Goal: Task Accomplishment & Management: Manage account settings

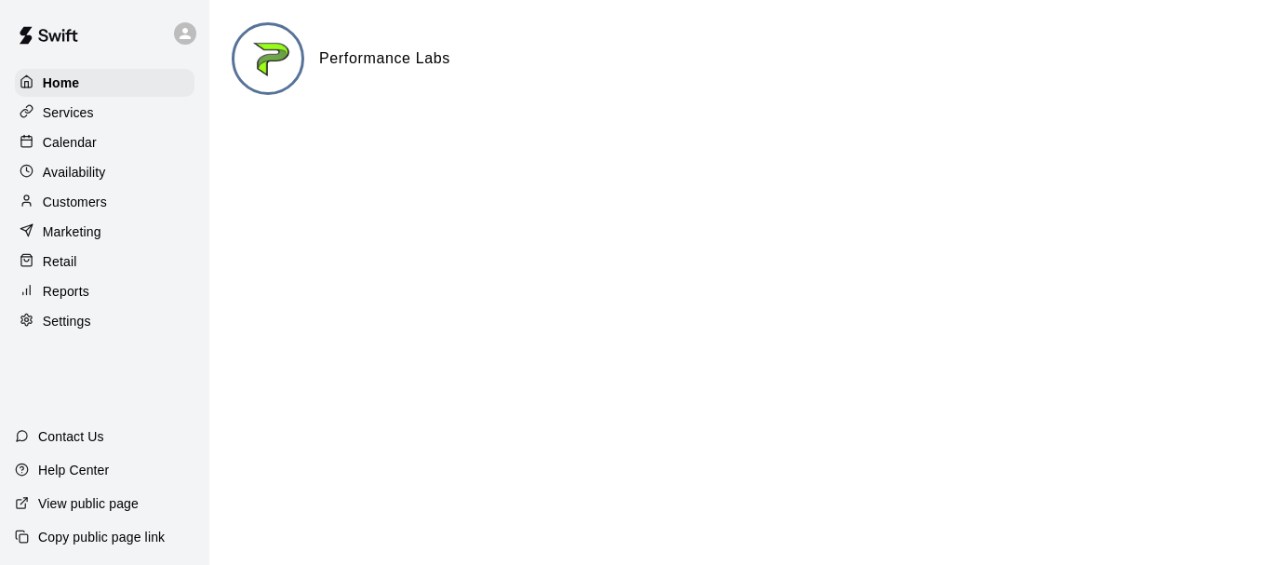
click at [82, 143] on p "Calendar" at bounding box center [70, 142] width 54 height 19
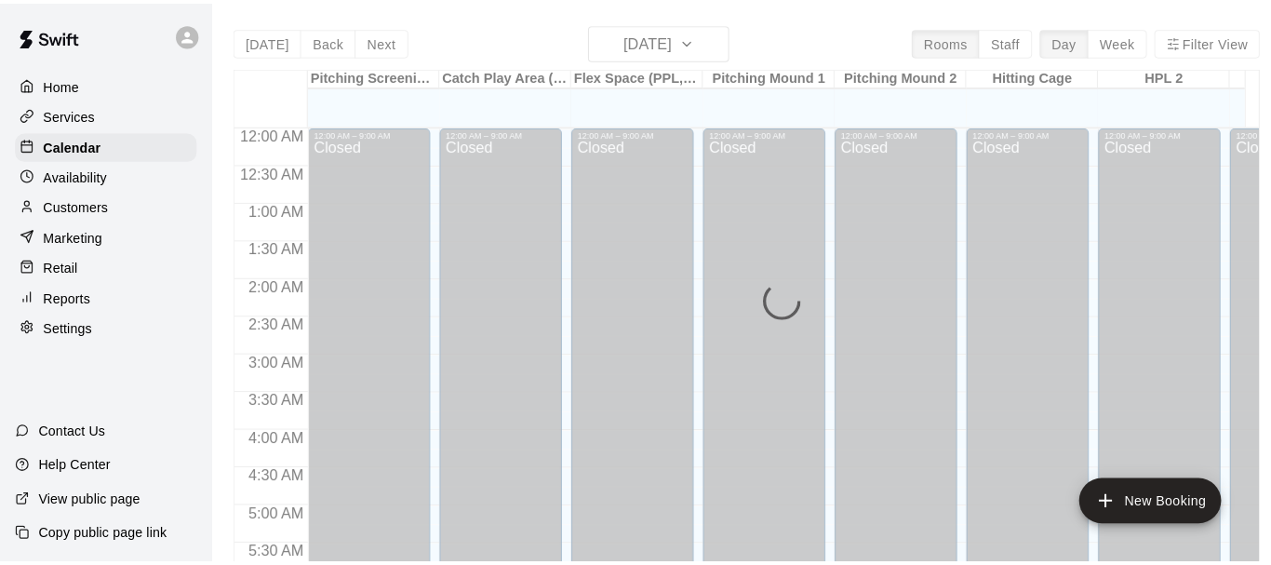
scroll to position [1014, 0]
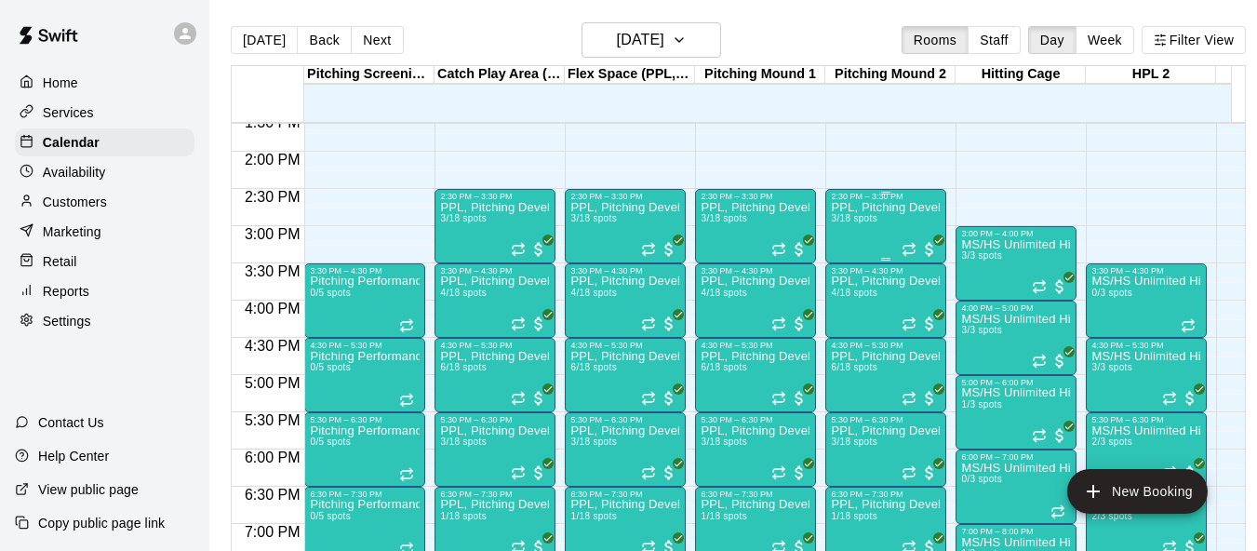
click at [866, 233] on div "PPL, Pitching Development Session 3/18 spots" at bounding box center [886, 476] width 110 height 551
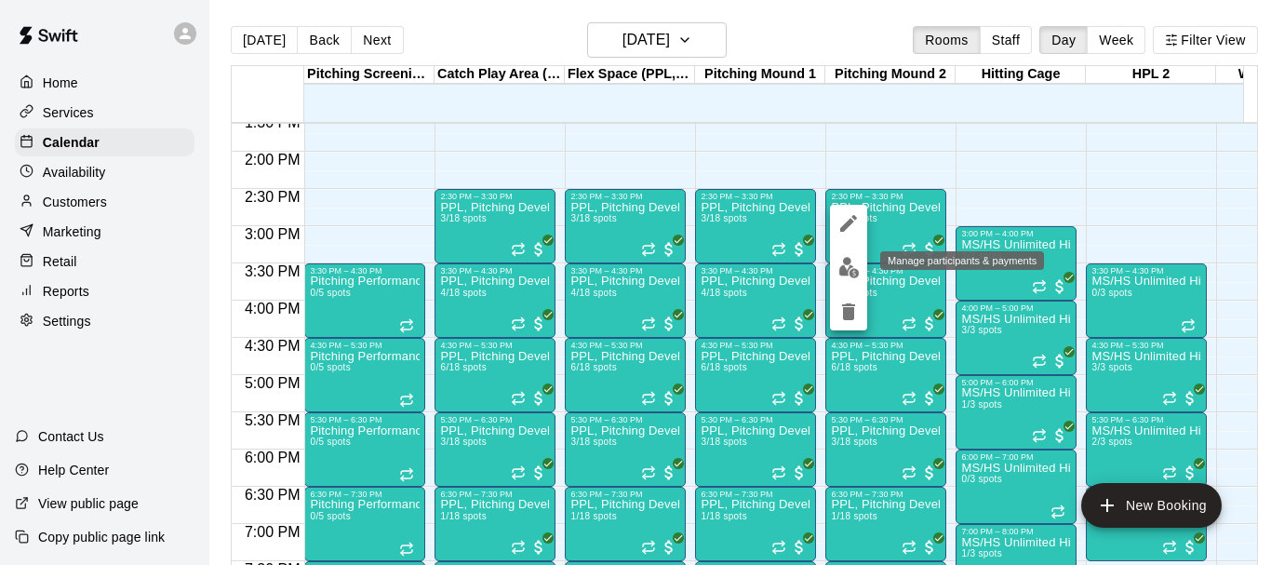
click at [851, 272] on img "edit" at bounding box center [849, 267] width 21 height 21
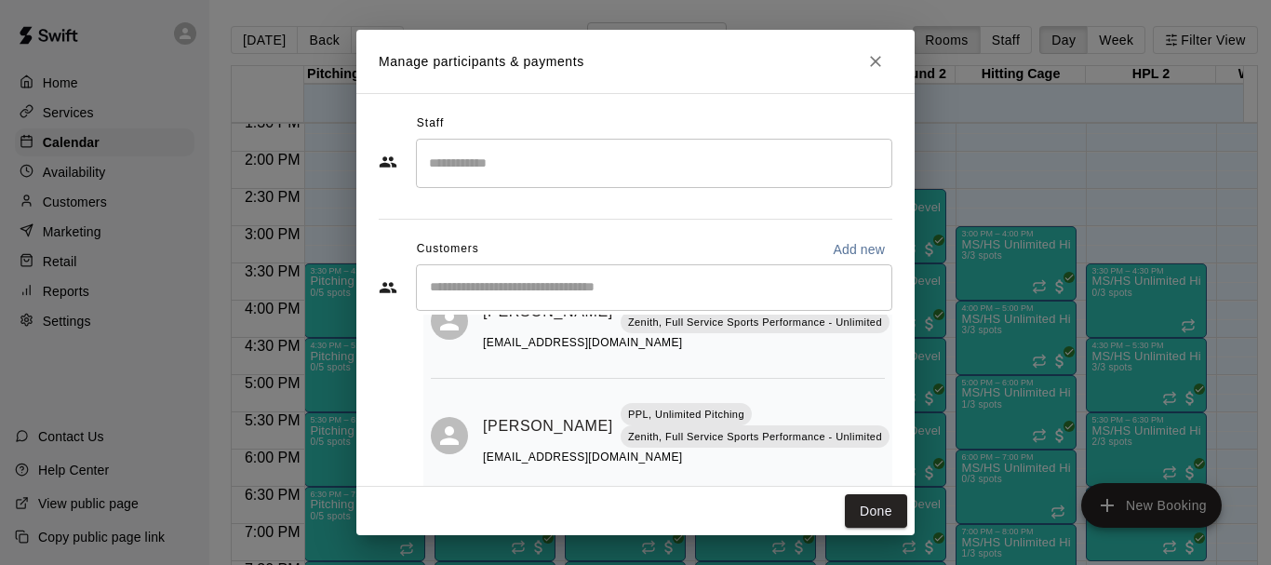
scroll to position [223, 0]
click at [881, 508] on button "Done" at bounding box center [876, 511] width 62 height 34
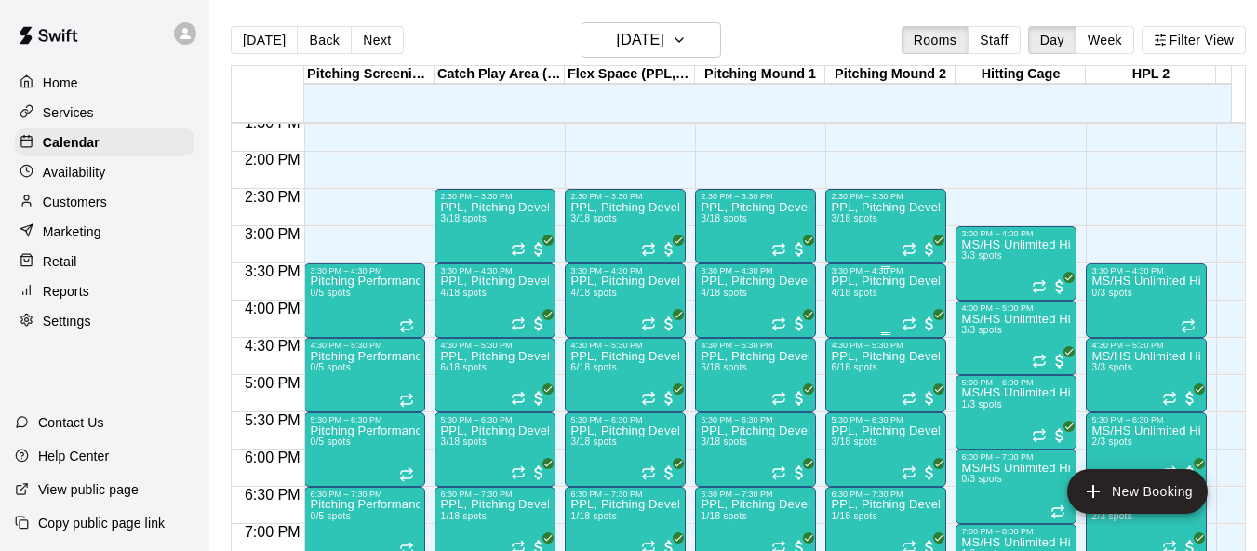
click at [867, 303] on div "PPL, Pitching Development Session 4/18 spots" at bounding box center [886, 550] width 110 height 551
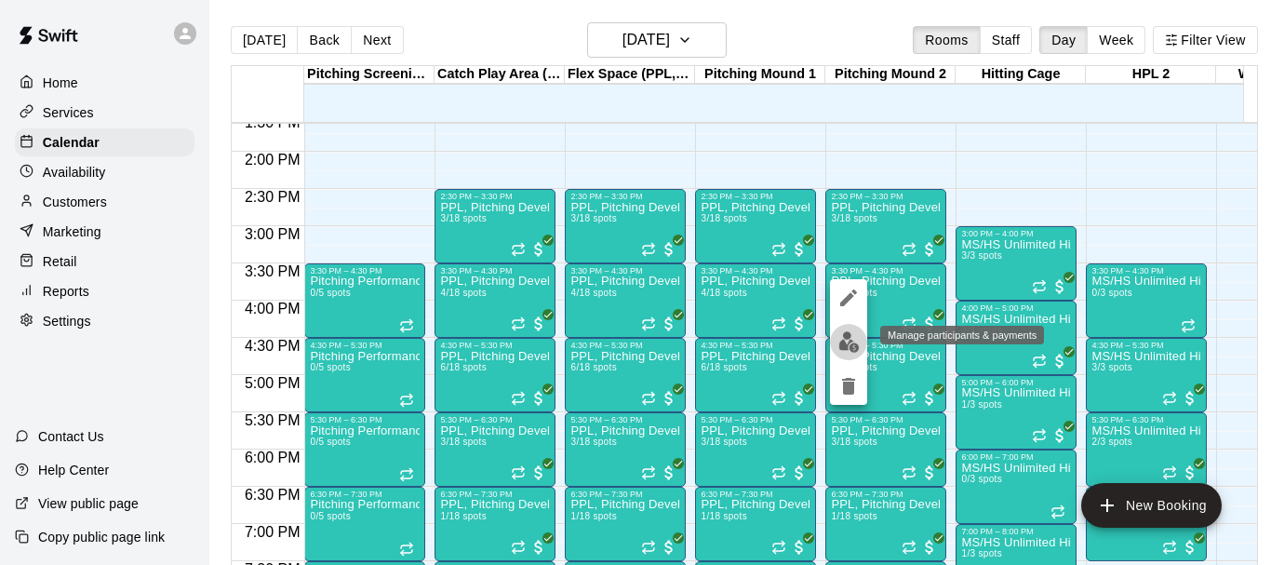
click at [854, 342] on img "edit" at bounding box center [849, 341] width 21 height 21
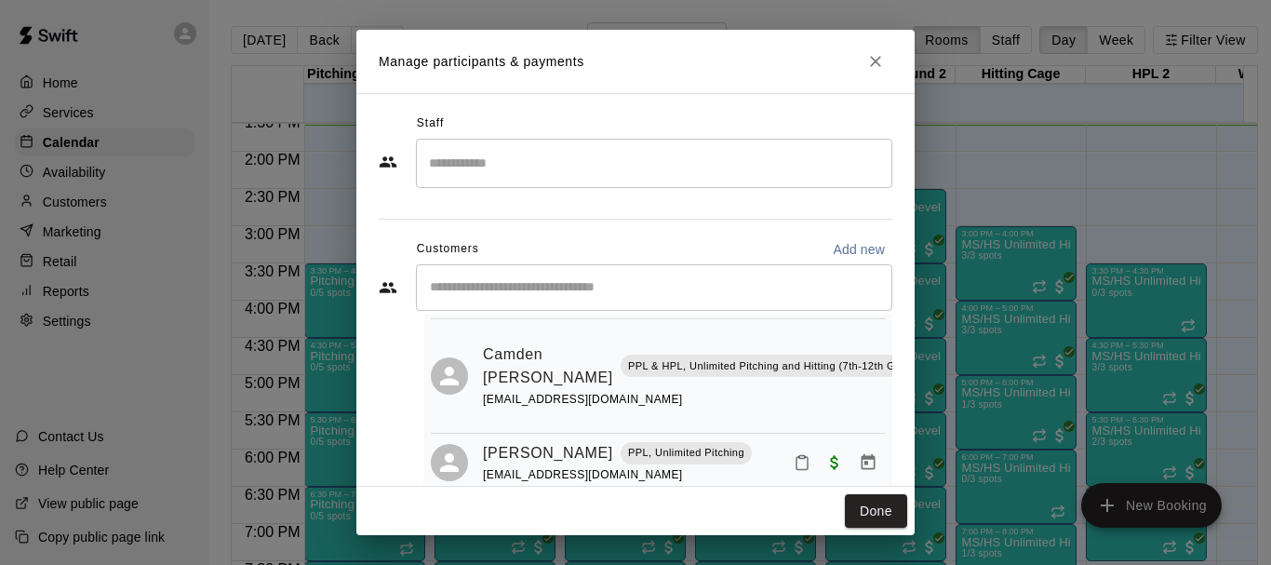
scroll to position [45, 0]
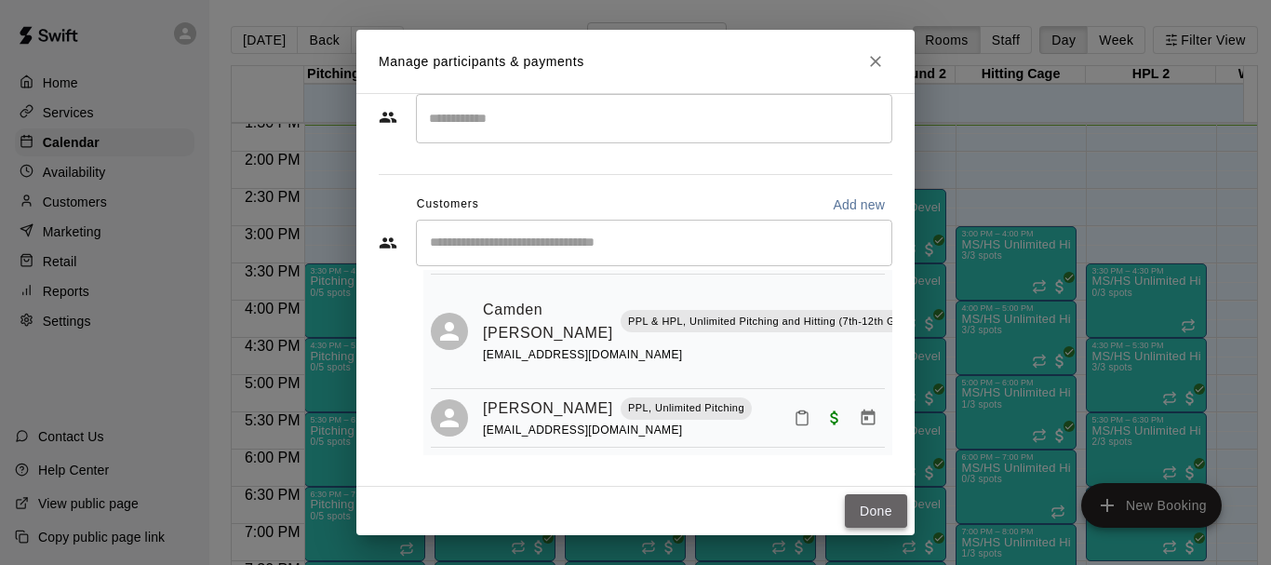
click at [877, 518] on button "Done" at bounding box center [876, 511] width 62 height 34
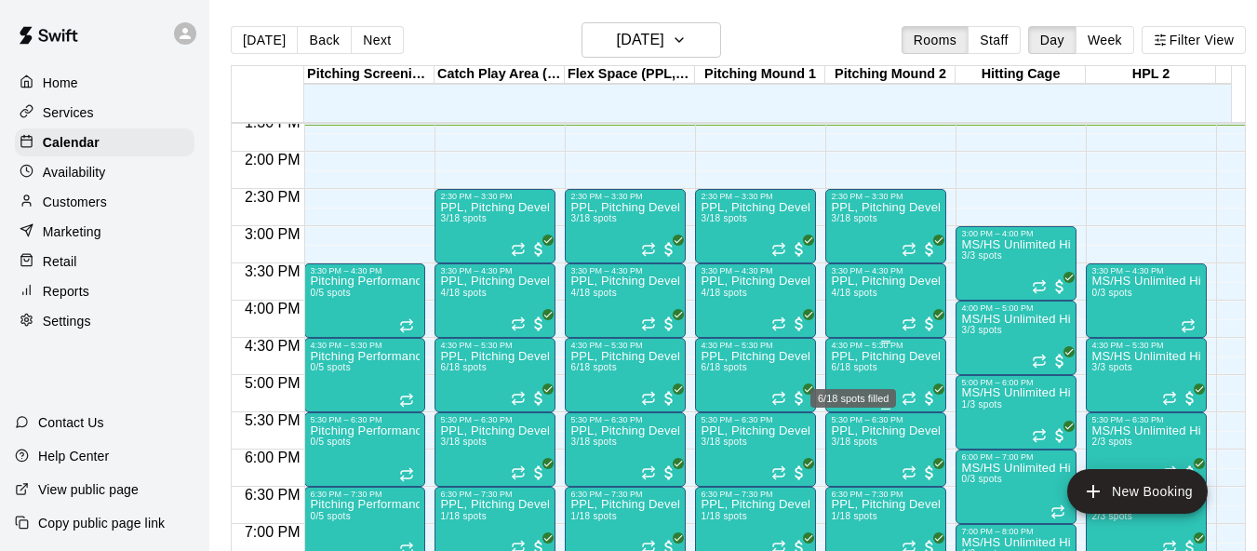
click at [853, 372] on span "6/18 spots" at bounding box center [854, 367] width 46 height 10
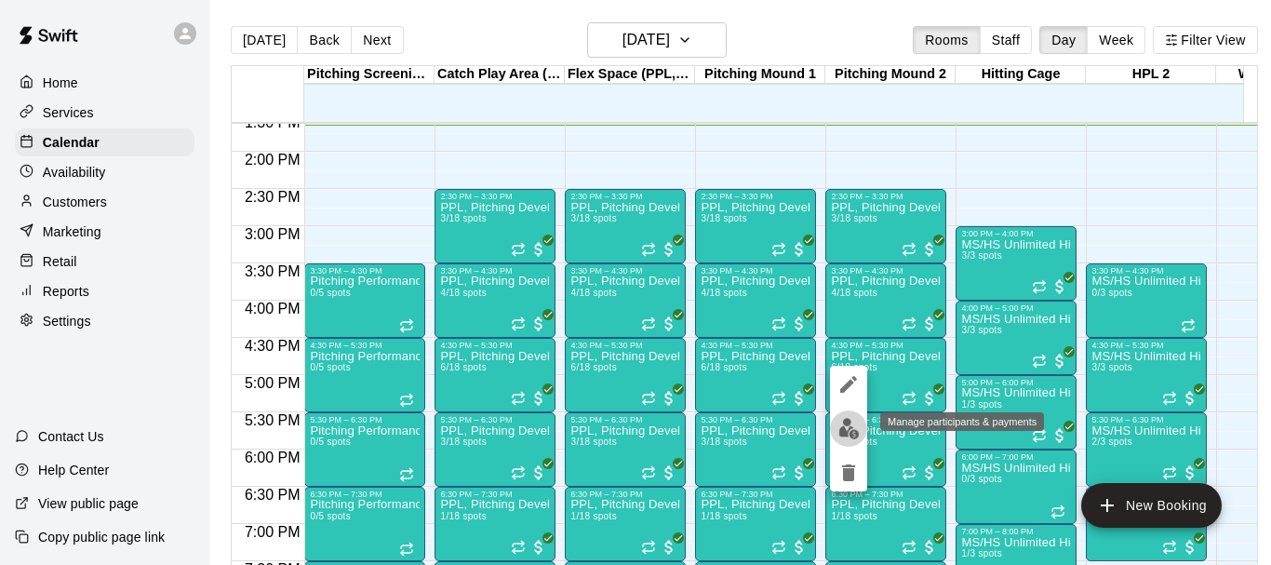
click at [841, 431] on img "edit" at bounding box center [849, 428] width 21 height 21
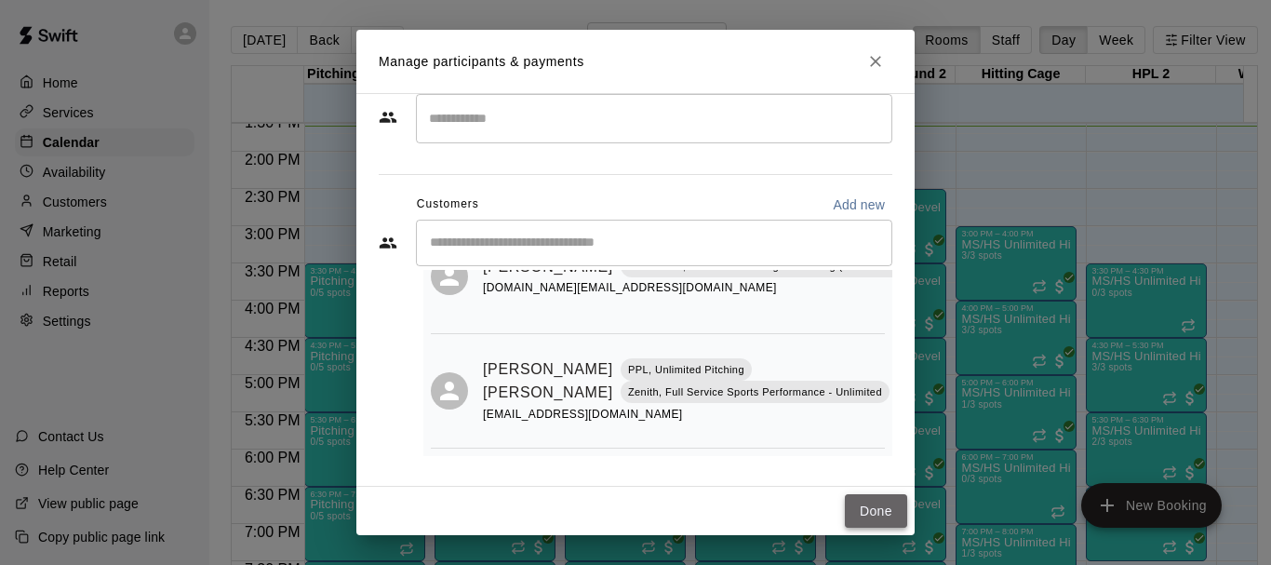
click at [884, 511] on button "Done" at bounding box center [876, 511] width 62 height 34
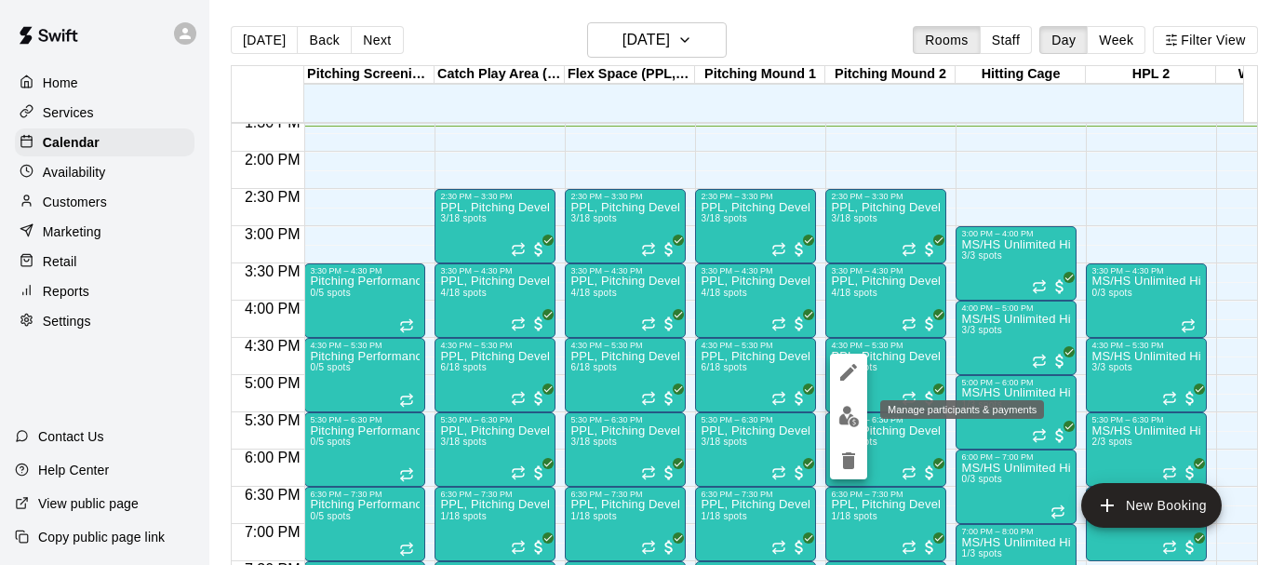
click at [843, 409] on img "edit" at bounding box center [849, 416] width 21 height 21
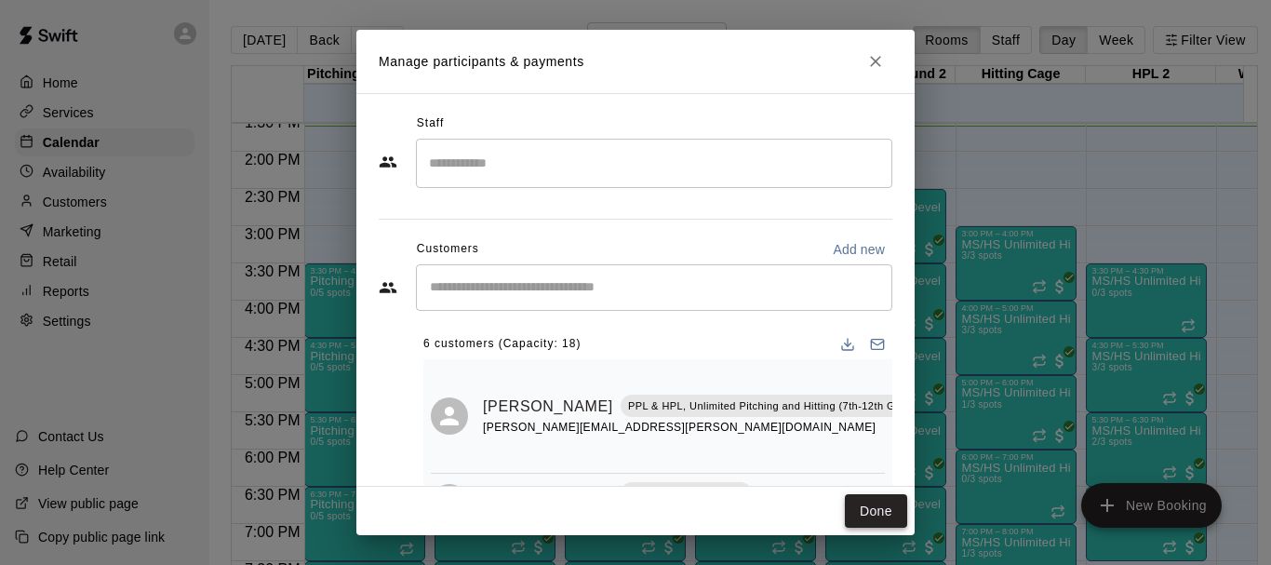
click at [865, 499] on button "Done" at bounding box center [876, 511] width 62 height 34
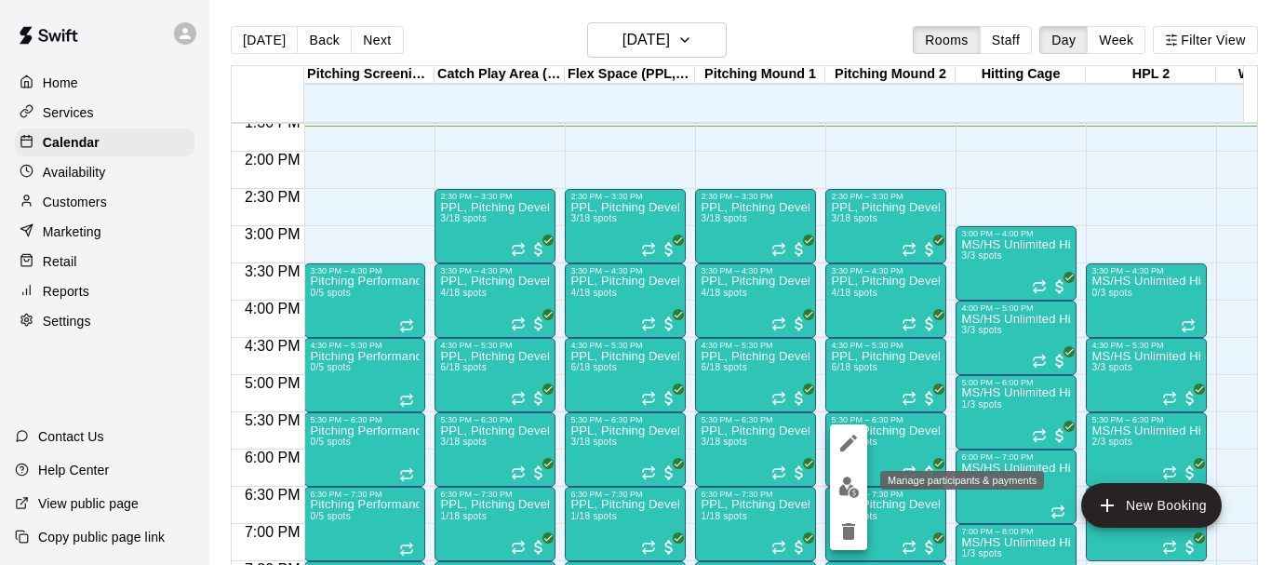
click at [845, 491] on img "edit" at bounding box center [849, 487] width 21 height 21
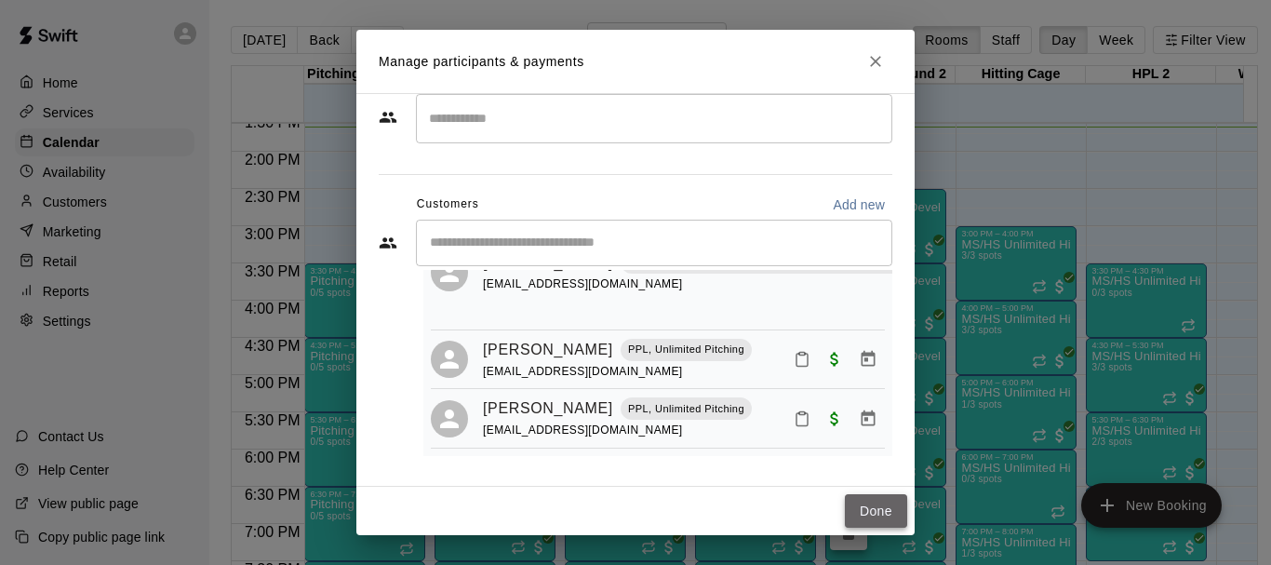
click at [893, 522] on button "Done" at bounding box center [876, 511] width 62 height 34
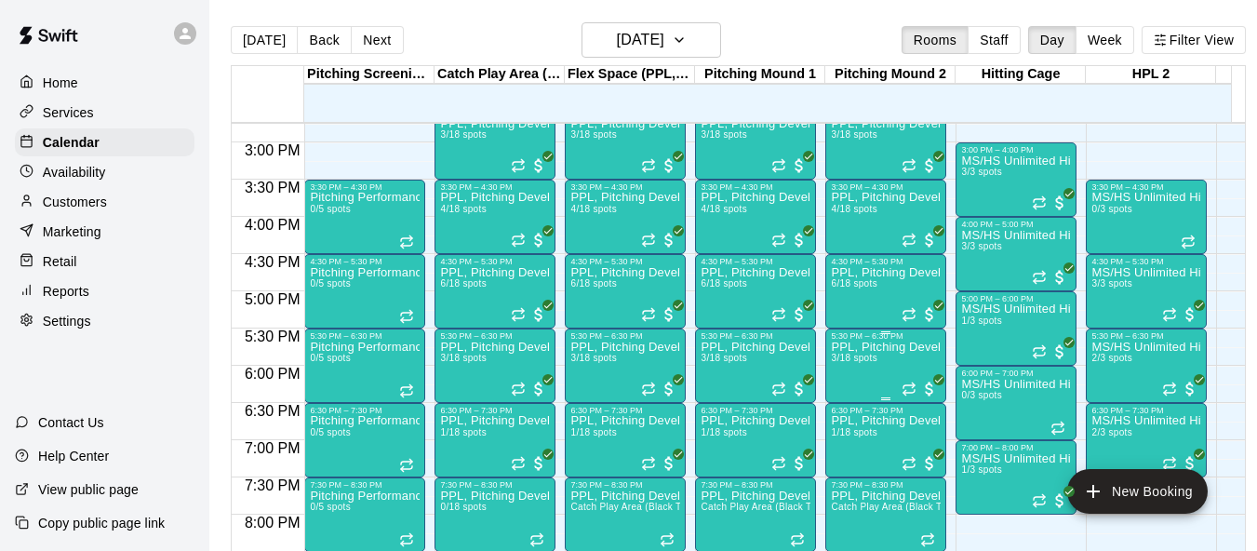
scroll to position [1201, 0]
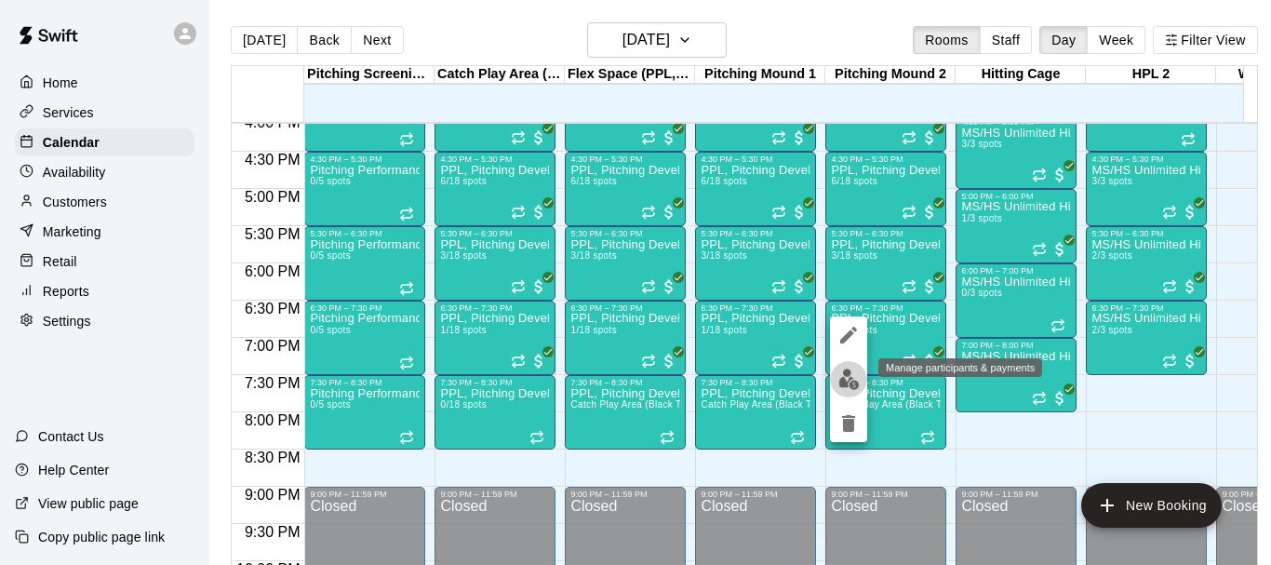
click at [848, 376] on img "edit" at bounding box center [849, 379] width 21 height 21
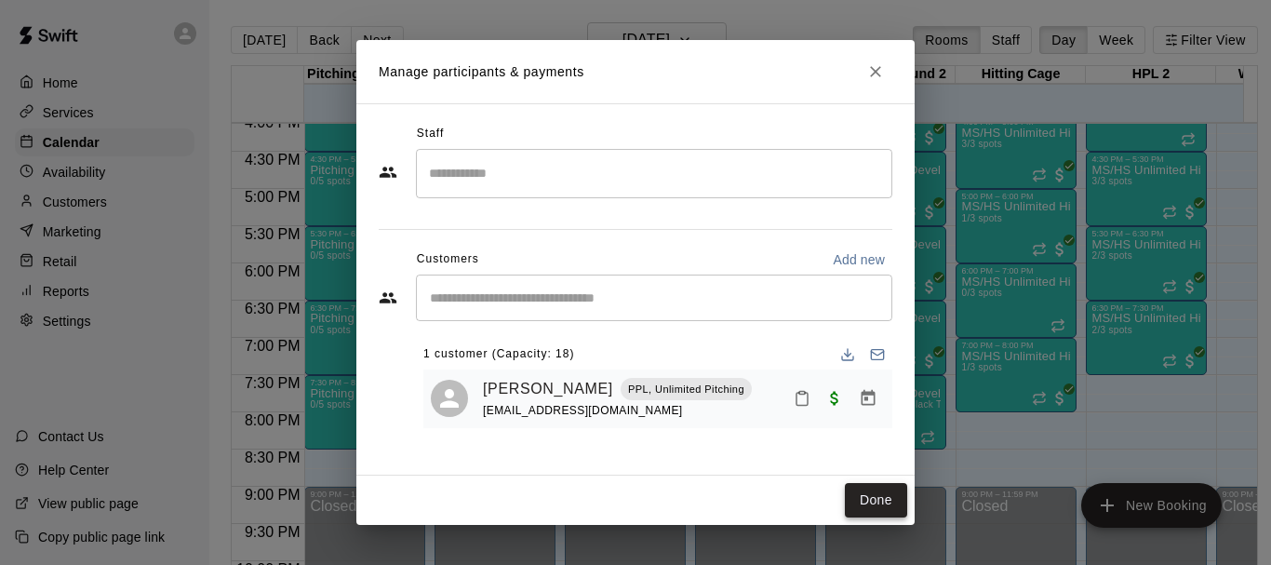
click at [865, 504] on button "Done" at bounding box center [876, 500] width 62 height 34
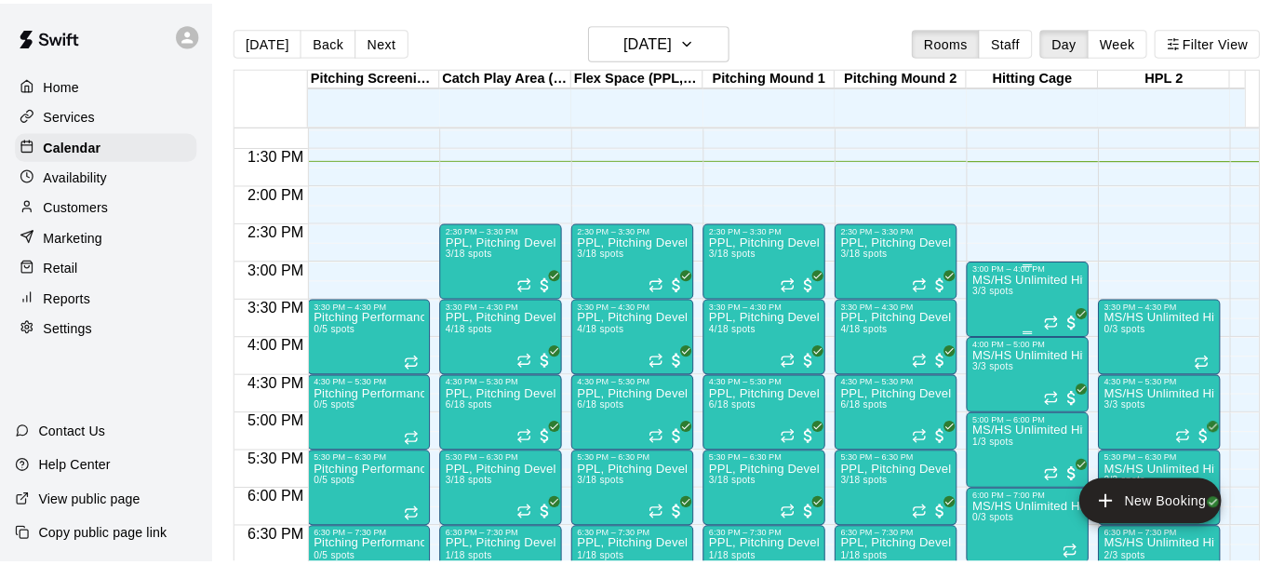
scroll to position [1014, 0]
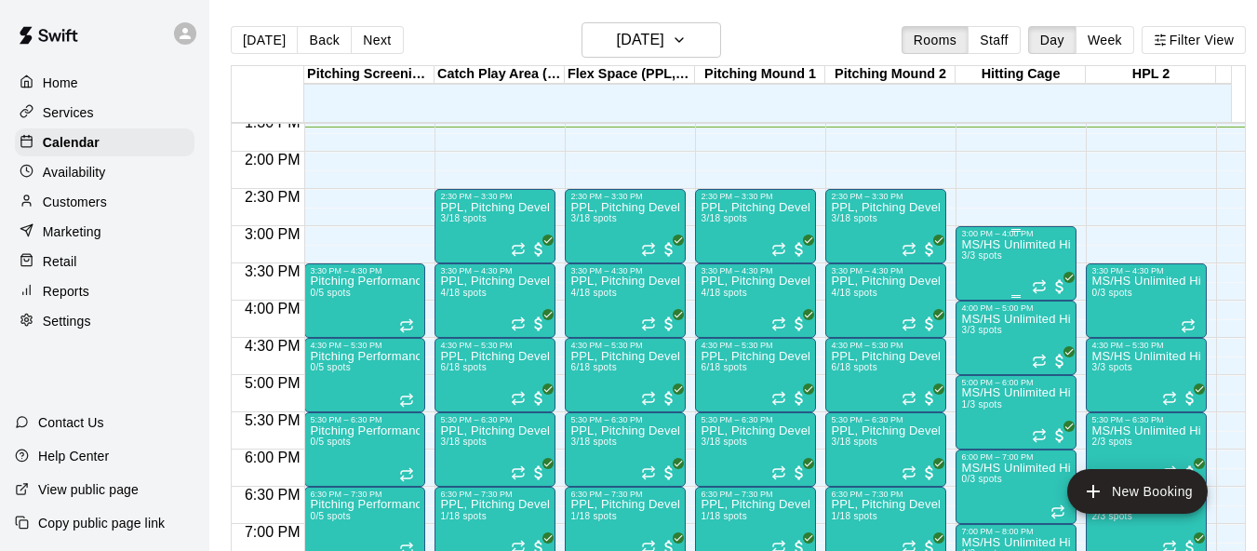
click at [1004, 282] on div "MS/HS Unlimited Hitting 3/3 spots" at bounding box center [1016, 513] width 110 height 551
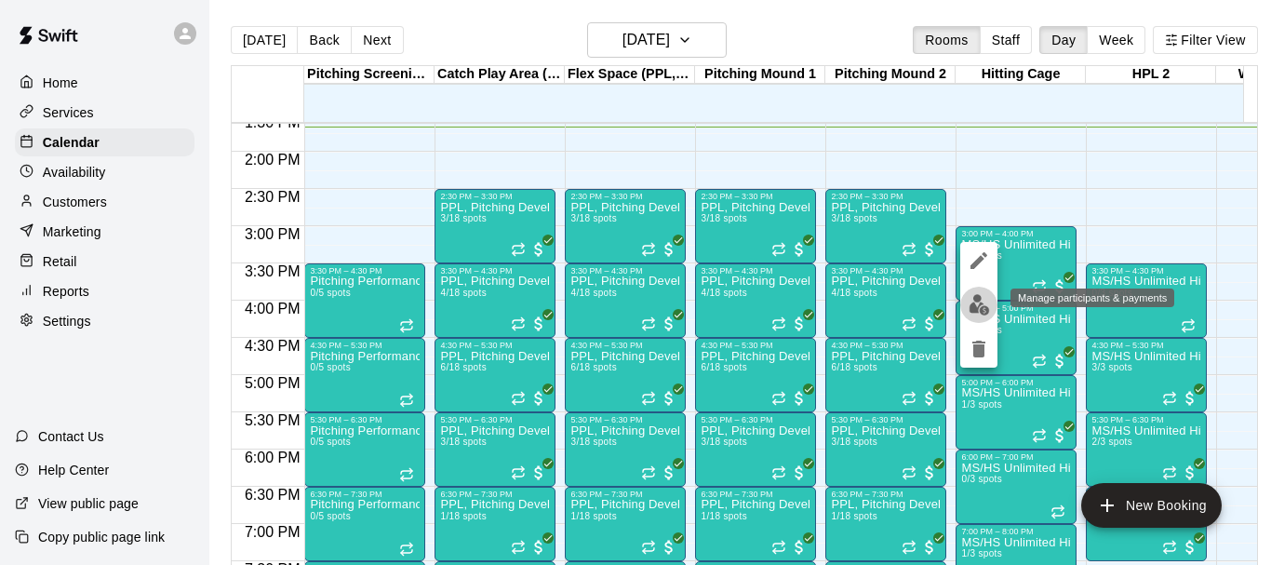
click at [987, 304] on img "edit" at bounding box center [979, 304] width 21 height 21
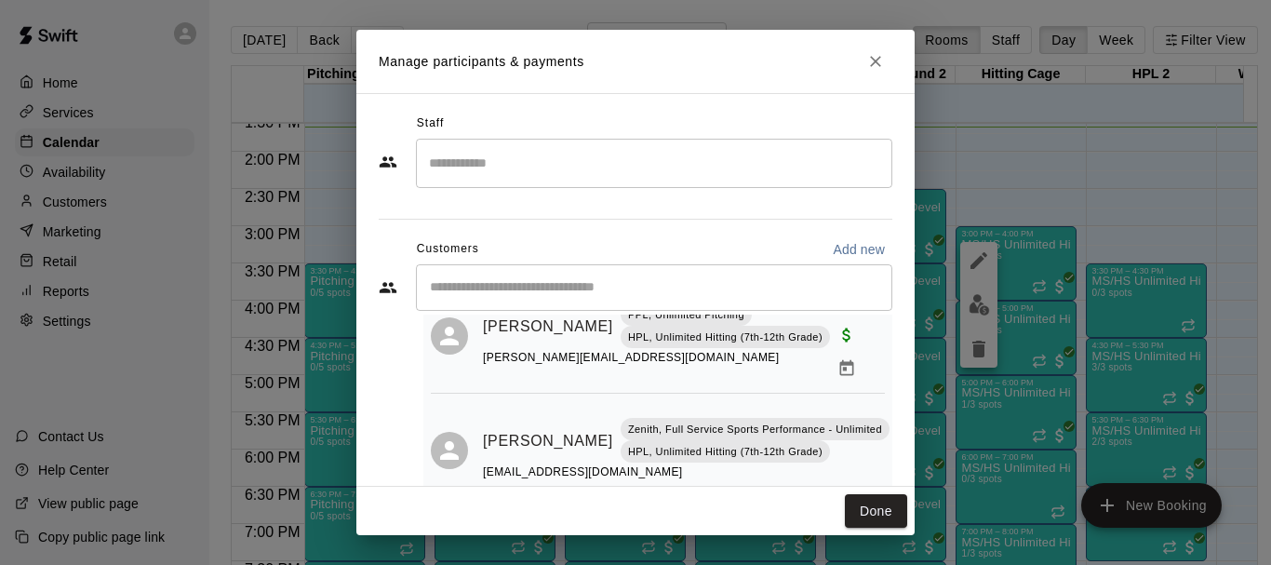
scroll to position [45, 0]
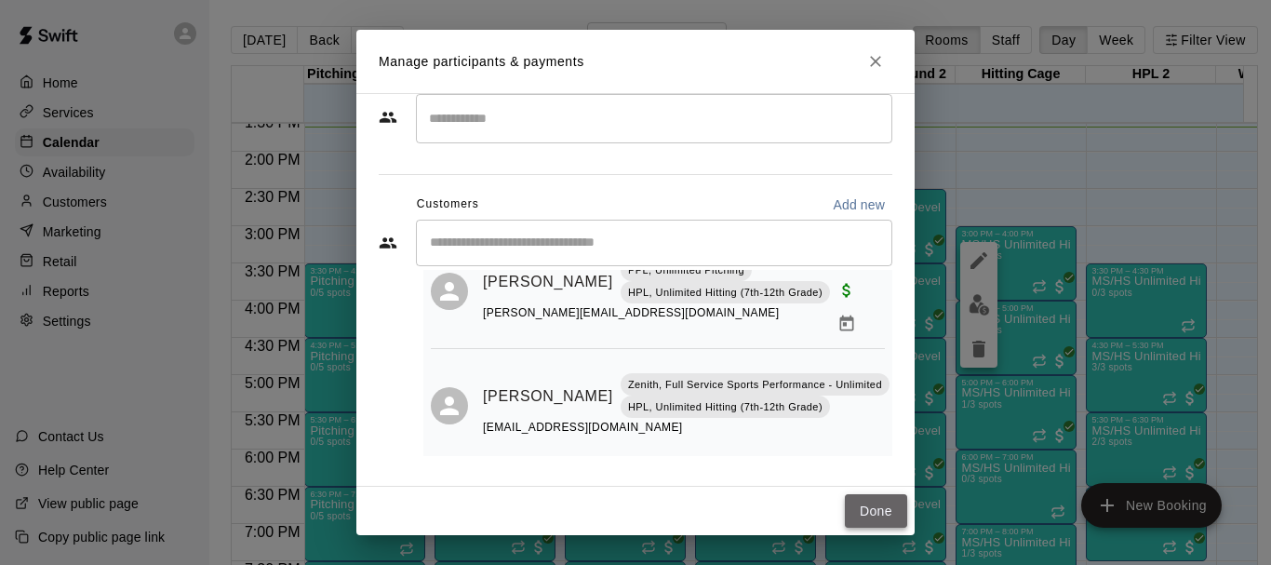
click at [873, 508] on button "Done" at bounding box center [876, 511] width 62 height 34
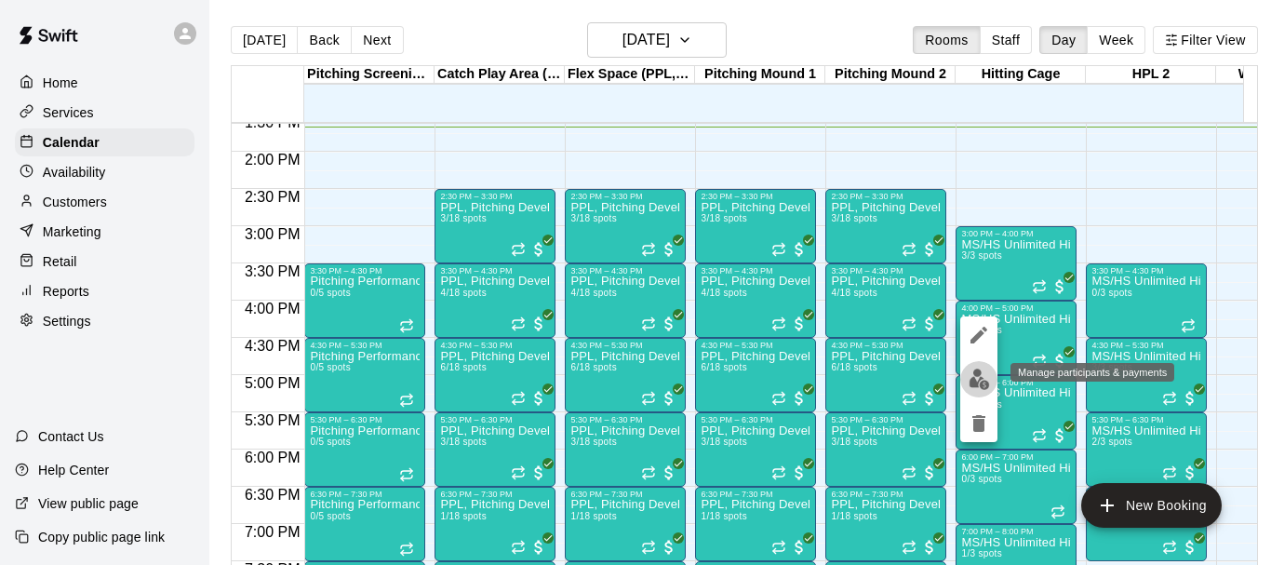
click at [978, 383] on img "edit" at bounding box center [979, 379] width 21 height 21
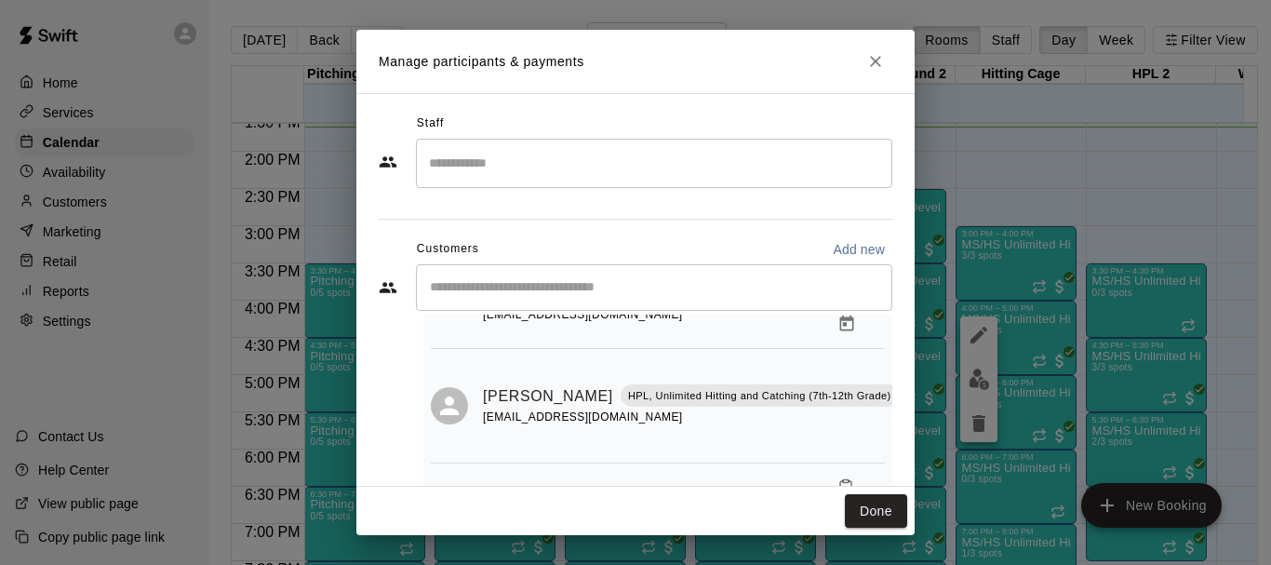
scroll to position [152, 0]
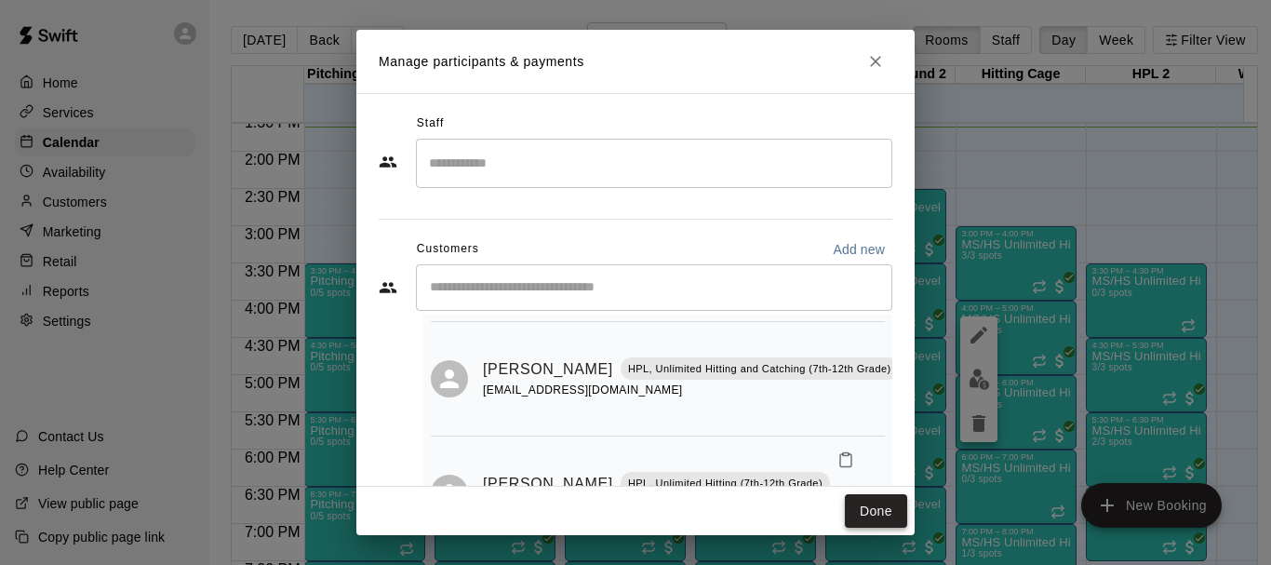
click at [887, 513] on button "Done" at bounding box center [876, 511] width 62 height 34
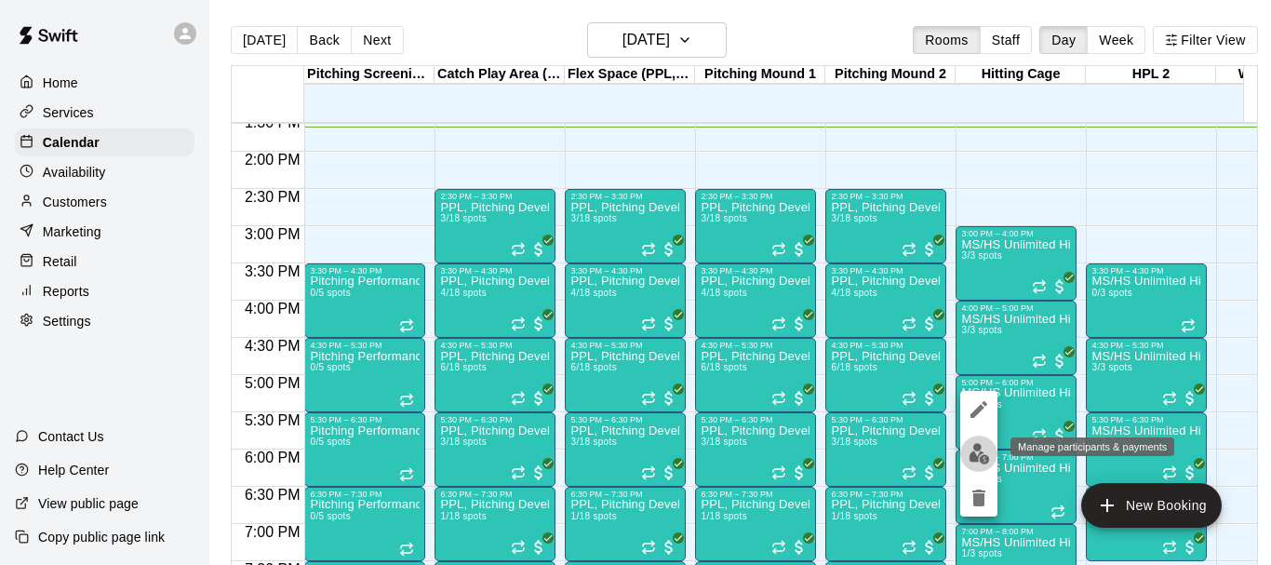
click at [972, 446] on img "edit" at bounding box center [979, 453] width 21 height 21
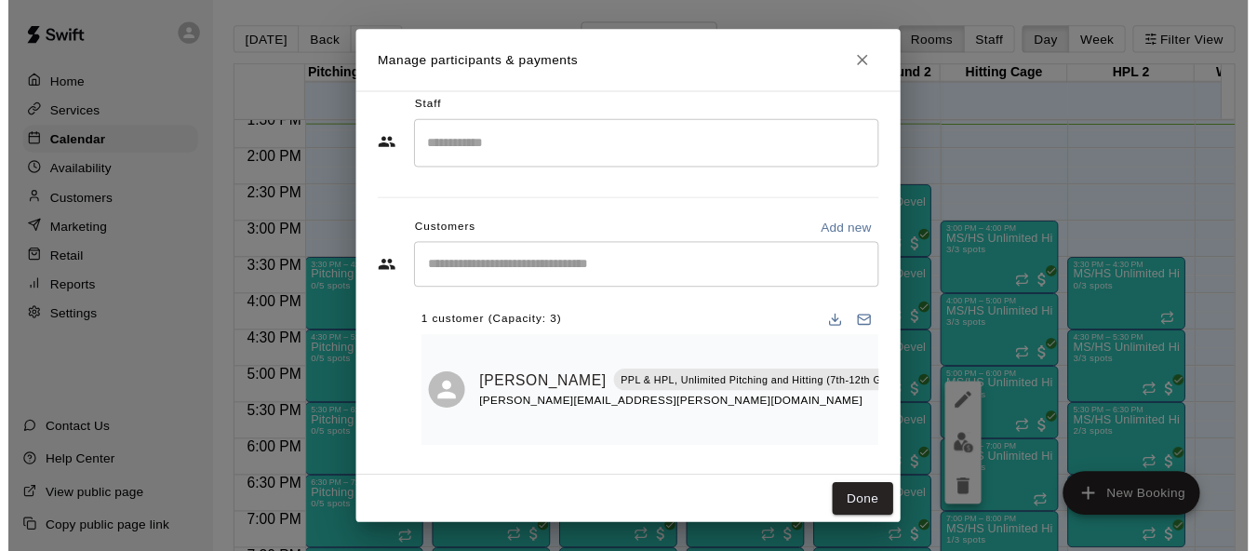
scroll to position [31, 0]
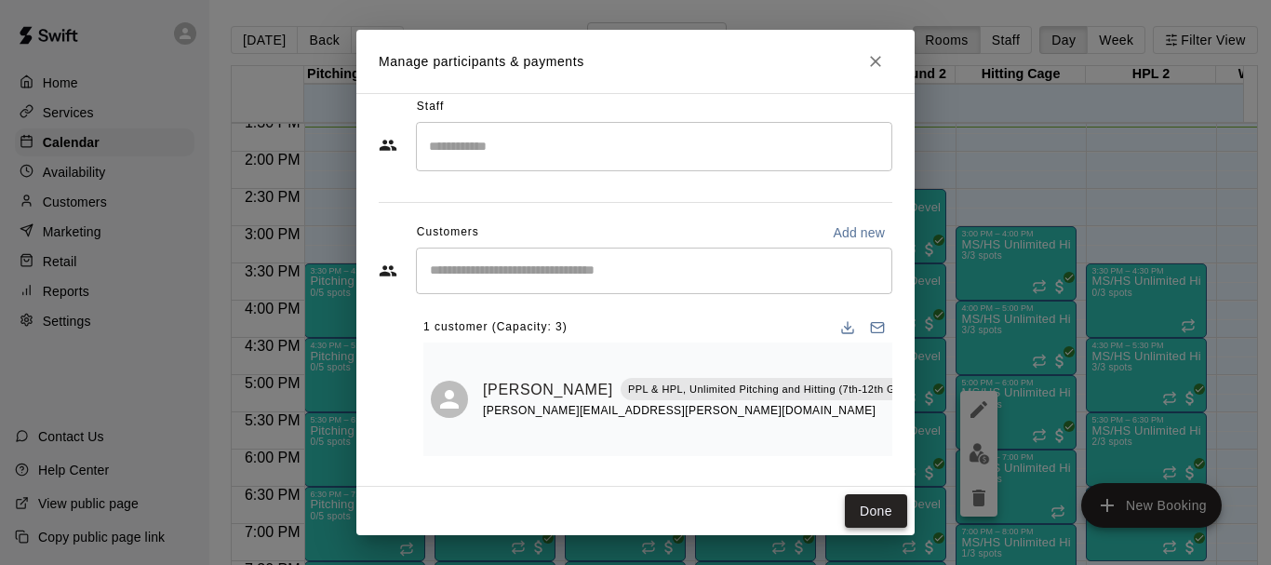
click at [891, 511] on button "Done" at bounding box center [876, 511] width 62 height 34
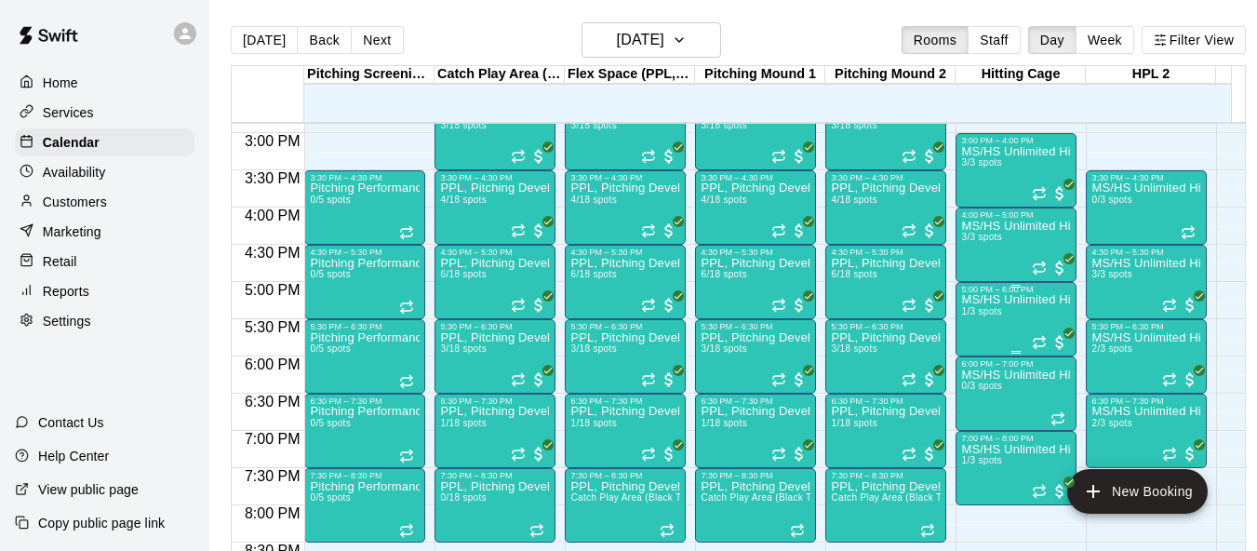
scroll to position [1201, 0]
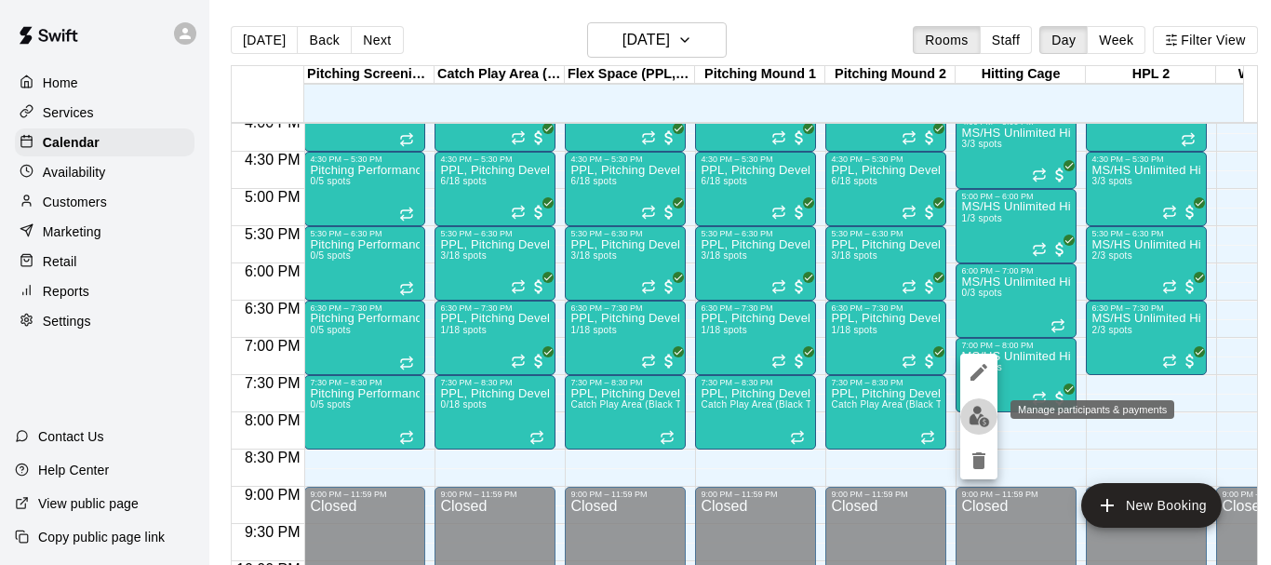
click at [983, 406] on img "edit" at bounding box center [979, 416] width 21 height 21
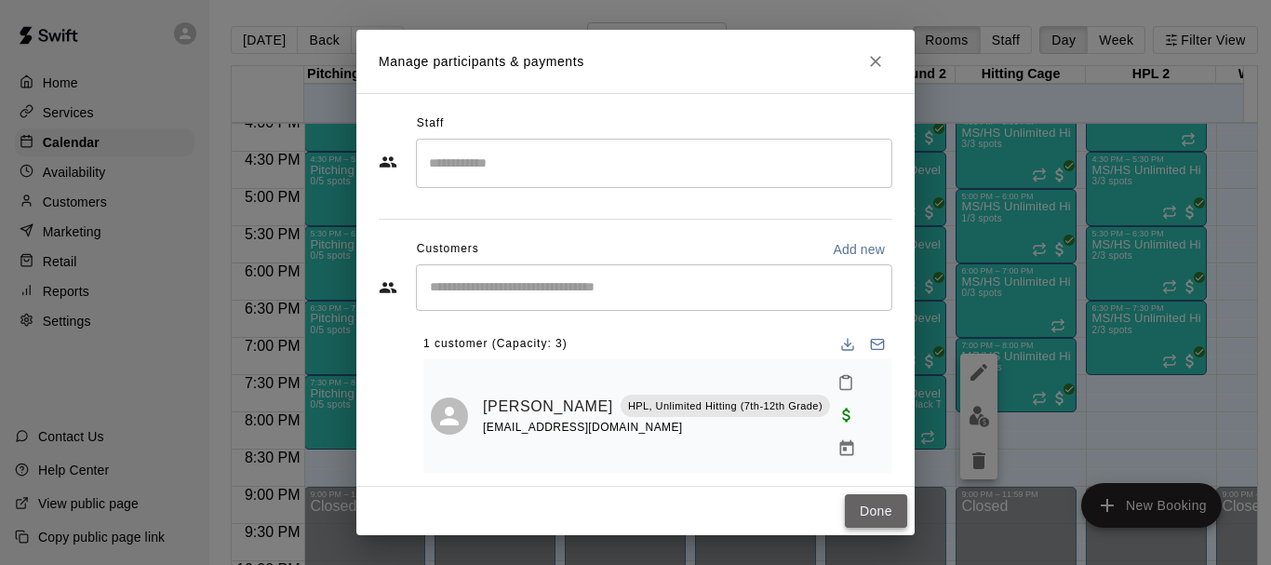
click at [878, 498] on button "Done" at bounding box center [876, 511] width 62 height 34
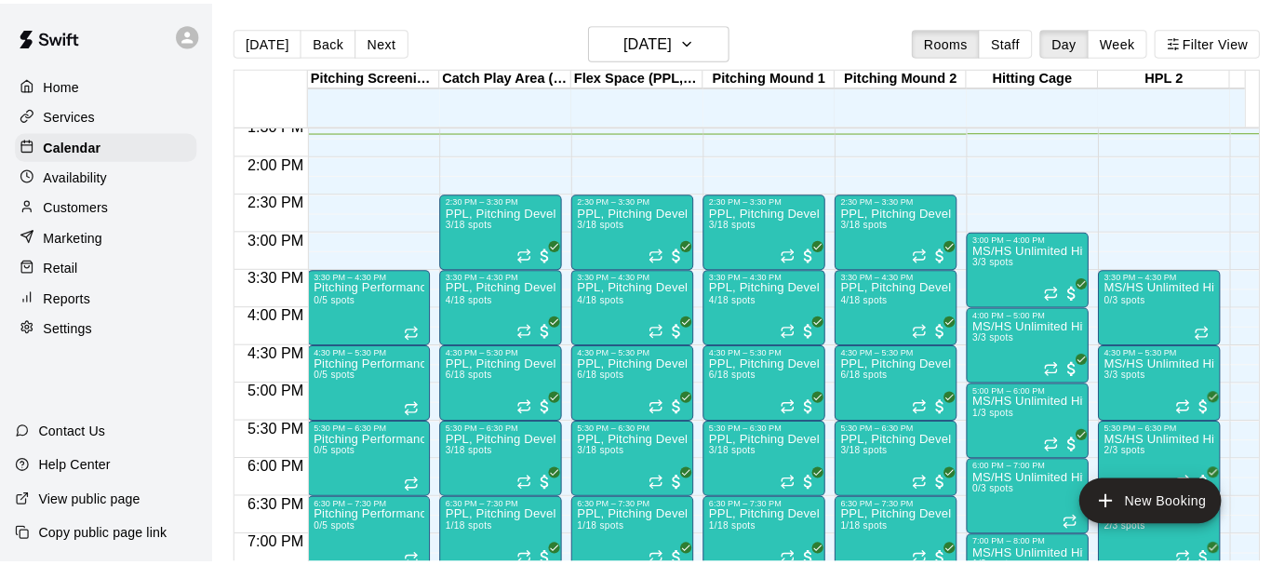
scroll to position [1108, 0]
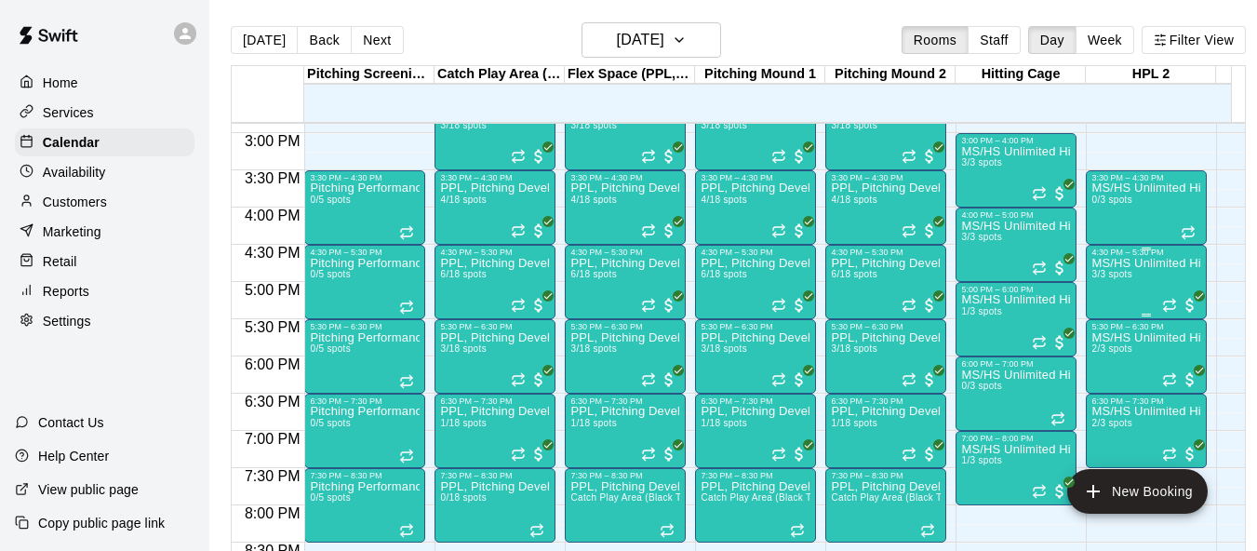
click at [1118, 294] on div "MS/HS Unlimited Hitting 3/3 spots" at bounding box center [1147, 532] width 110 height 551
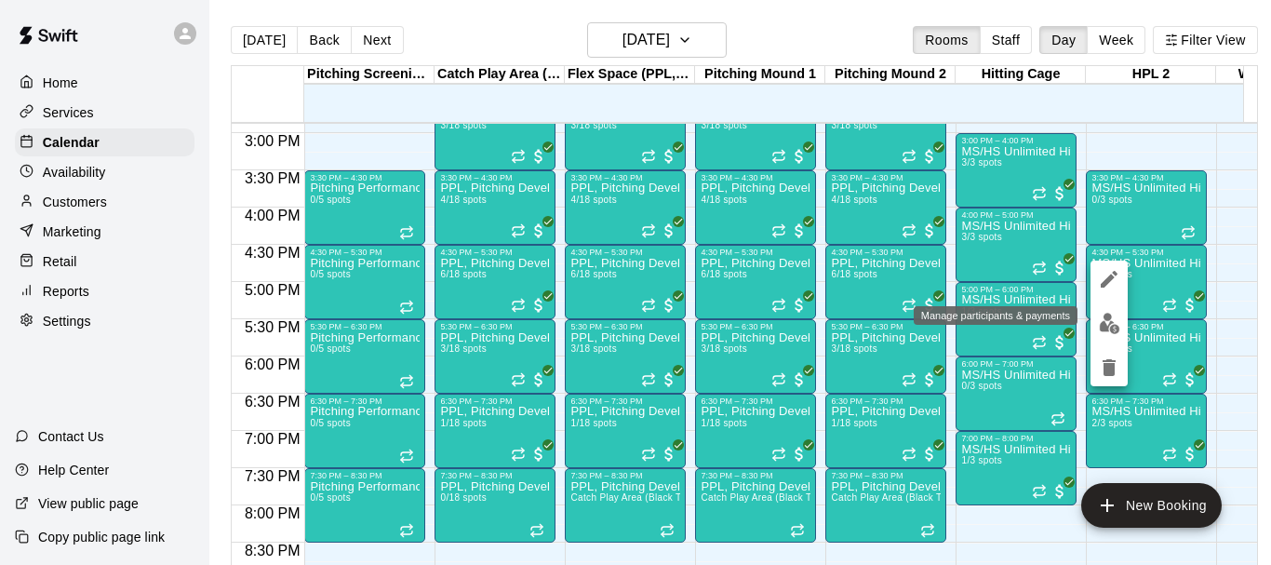
click at [1115, 328] on img "edit" at bounding box center [1109, 323] width 21 height 21
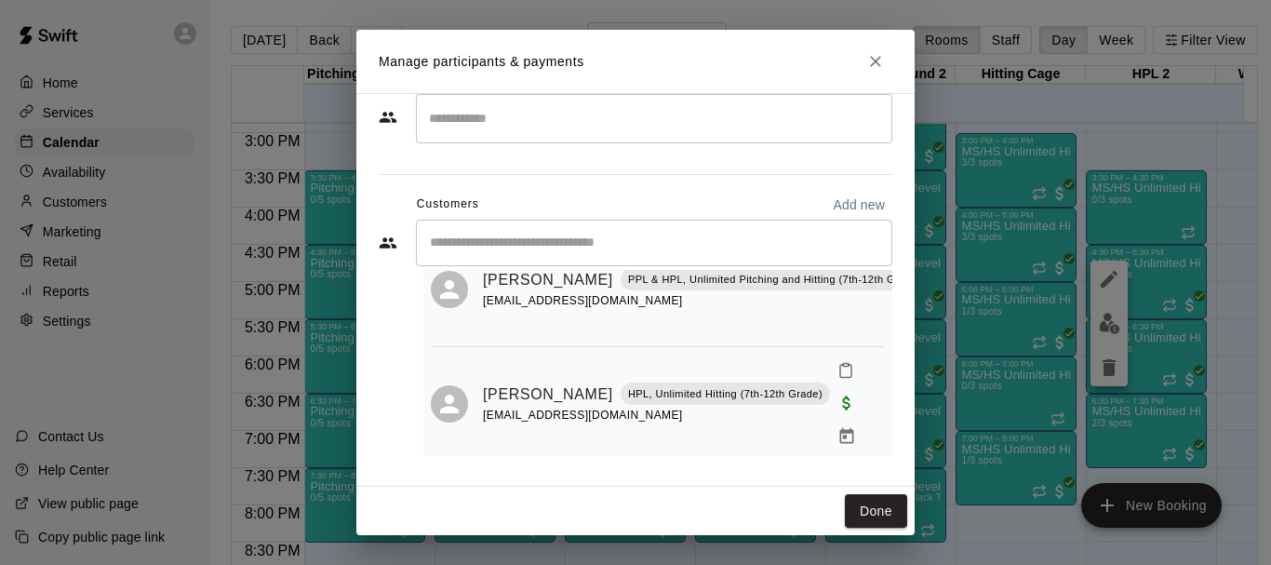
scroll to position [211, 0]
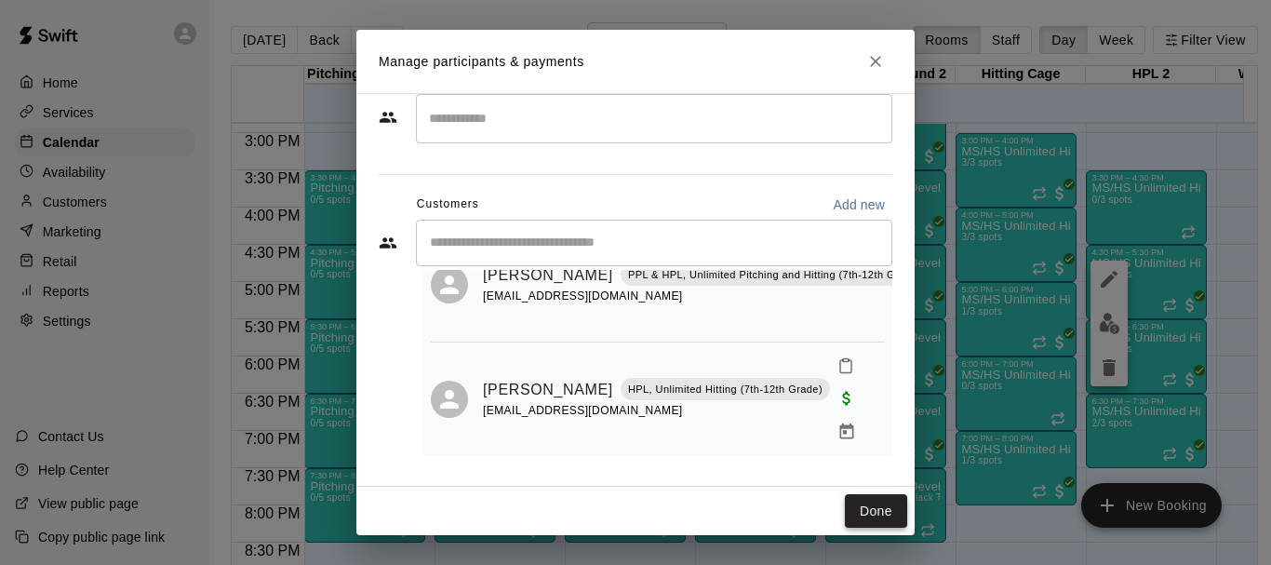
click at [903, 517] on button "Done" at bounding box center [876, 511] width 62 height 34
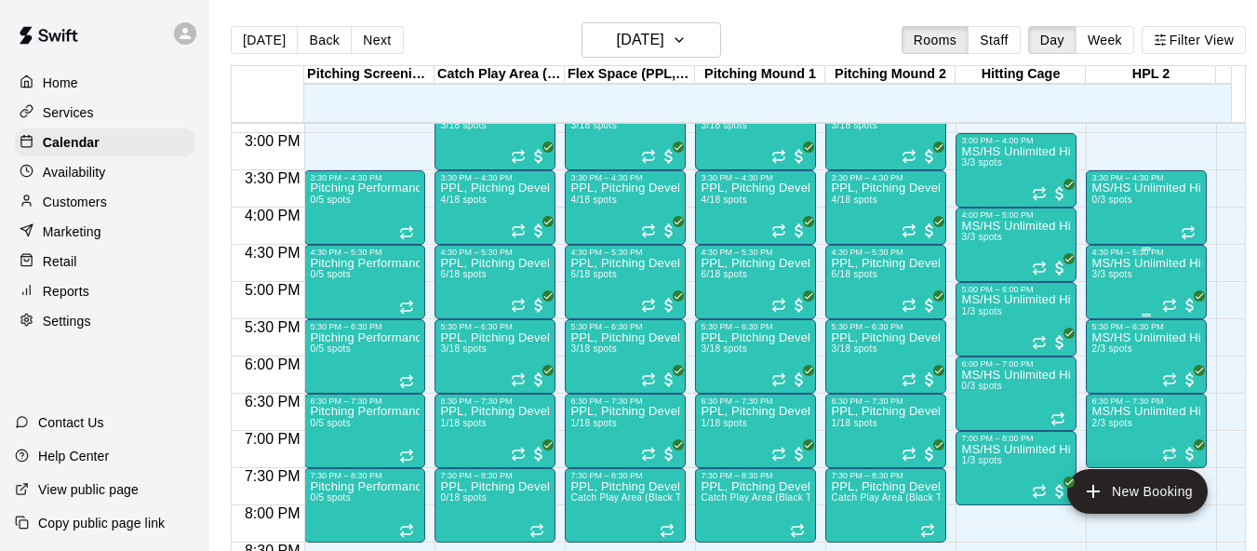
click at [1137, 275] on div "MS/HS Unlimited Hitting 3/3 spots" at bounding box center [1147, 532] width 110 height 551
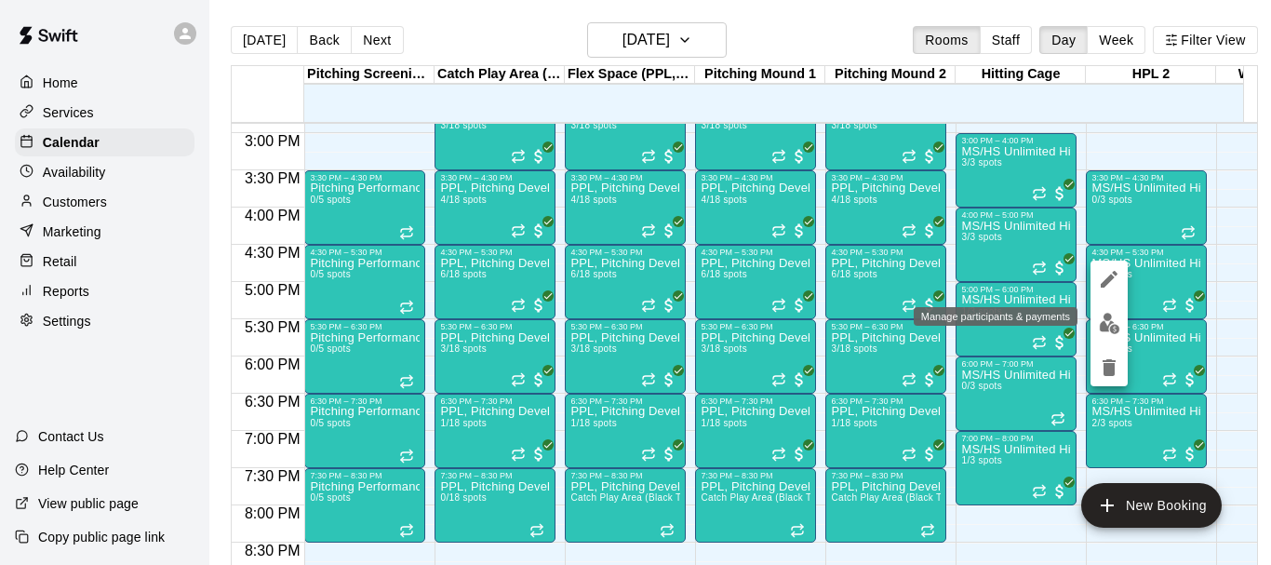
click at [1105, 317] on img "edit" at bounding box center [1109, 323] width 21 height 21
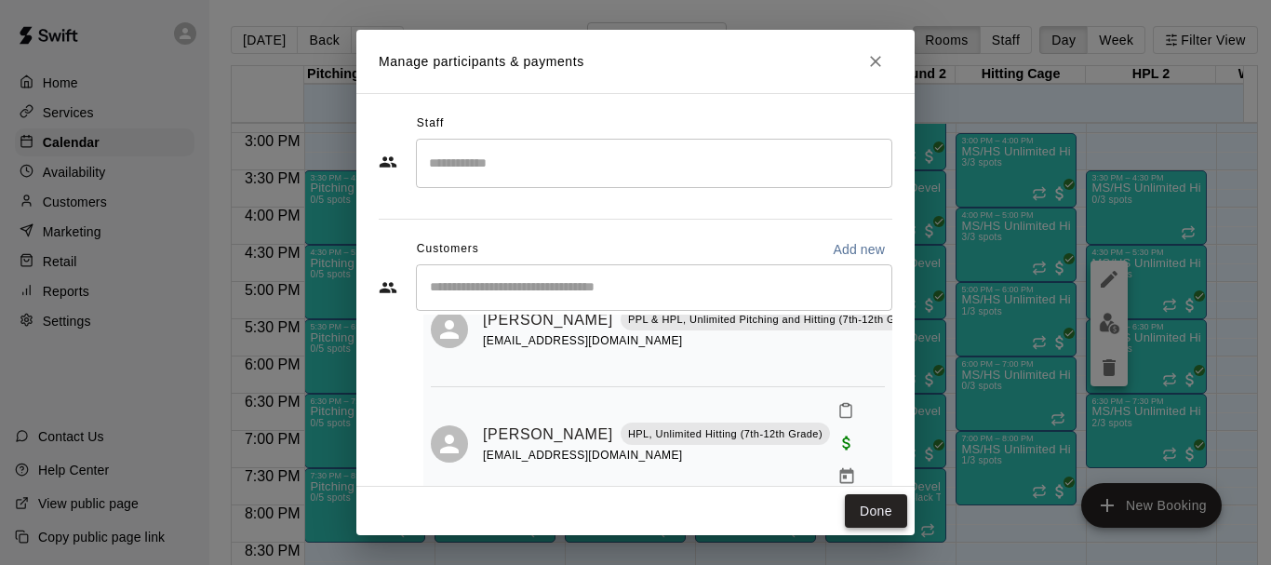
click at [863, 509] on button "Done" at bounding box center [876, 511] width 62 height 34
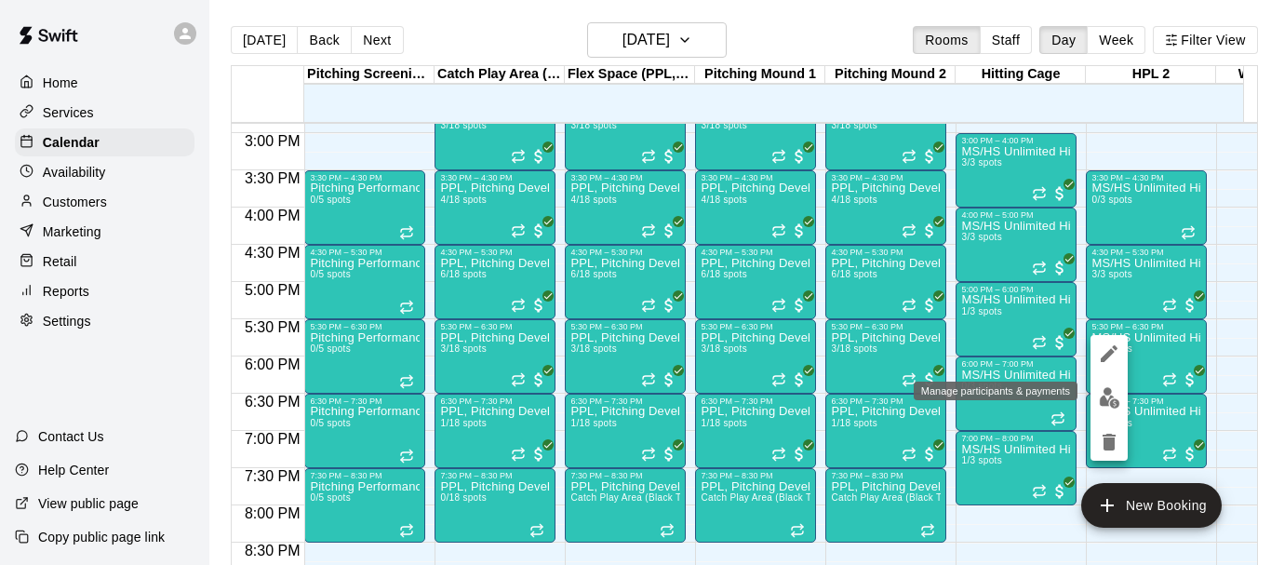
click at [1103, 388] on img "edit" at bounding box center [1109, 397] width 21 height 21
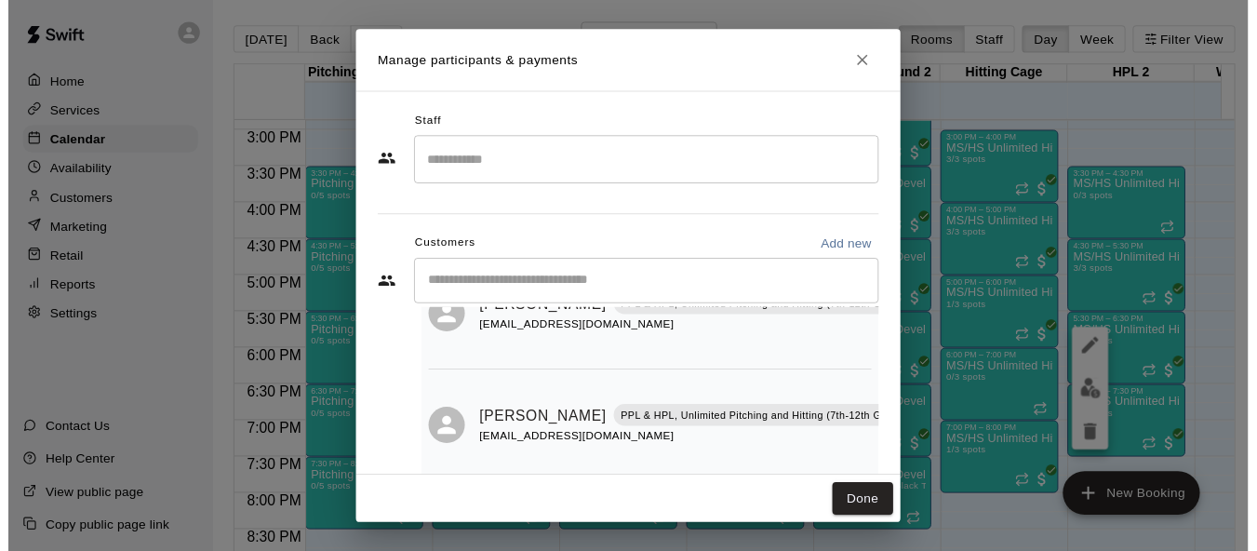
scroll to position [45, 0]
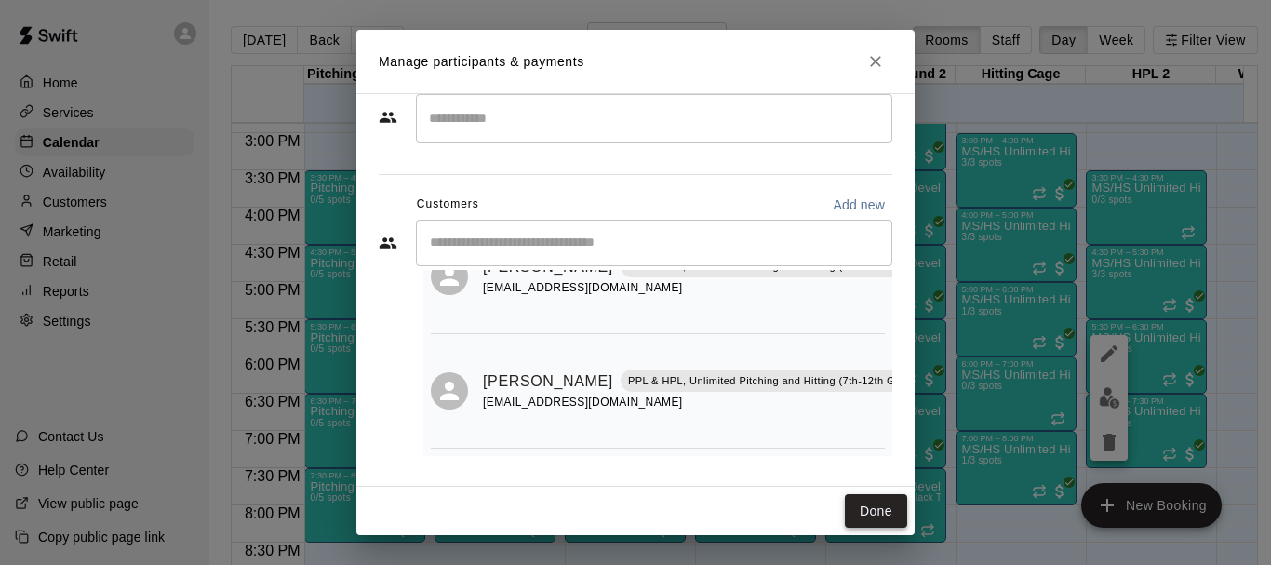
click at [889, 522] on button "Done" at bounding box center [876, 511] width 62 height 34
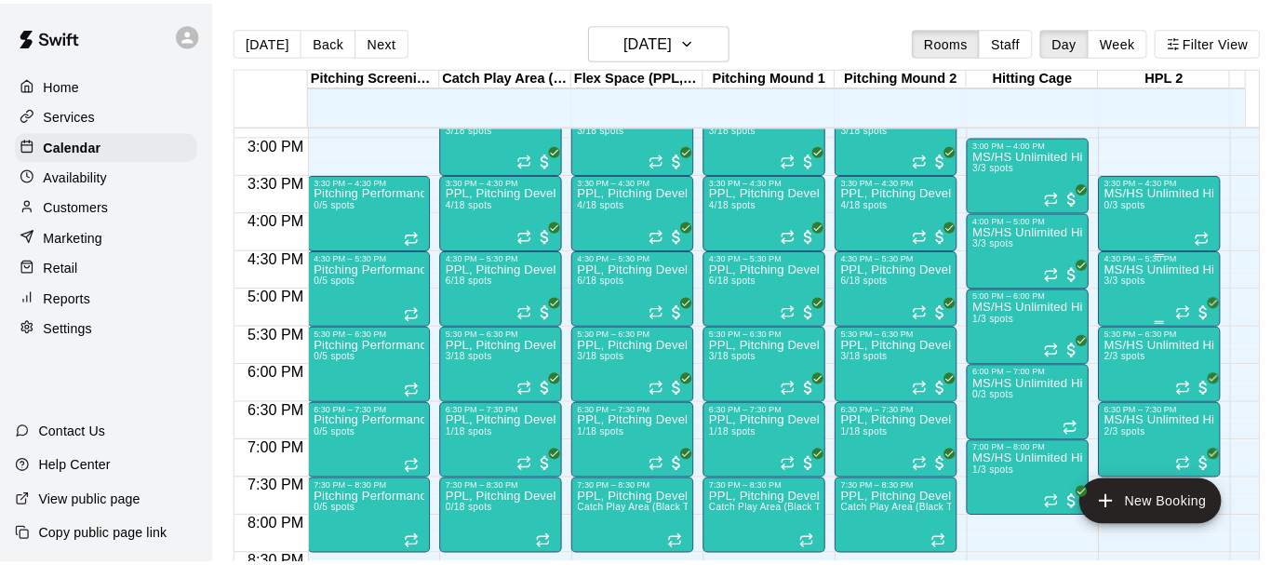
scroll to position [1201, 0]
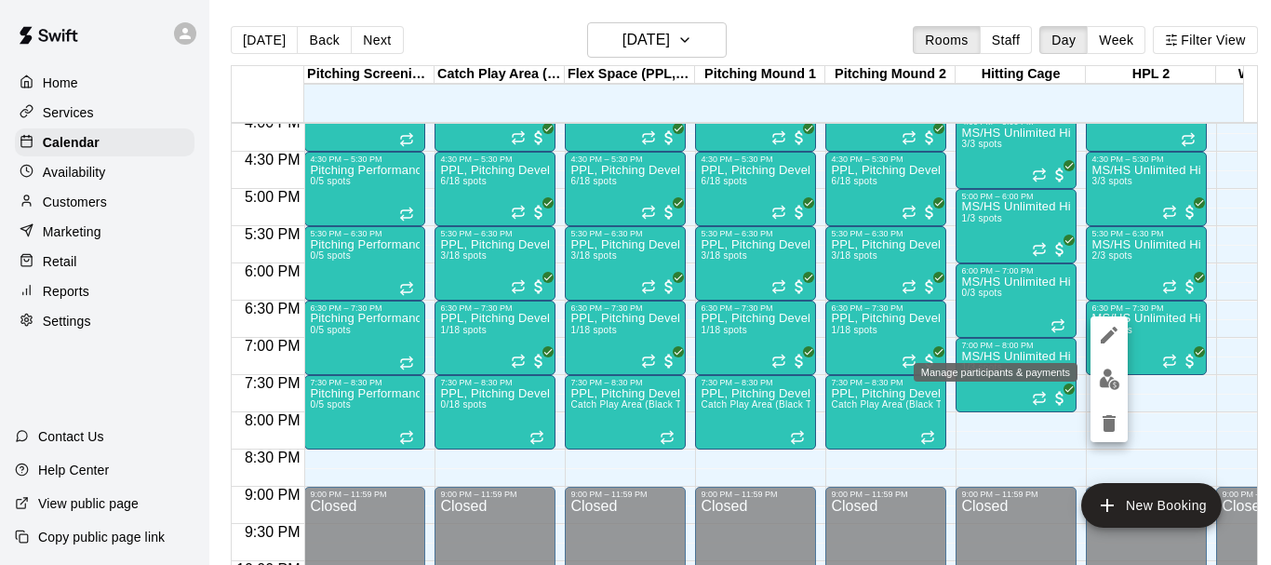
click at [1099, 374] on img "edit" at bounding box center [1109, 379] width 21 height 21
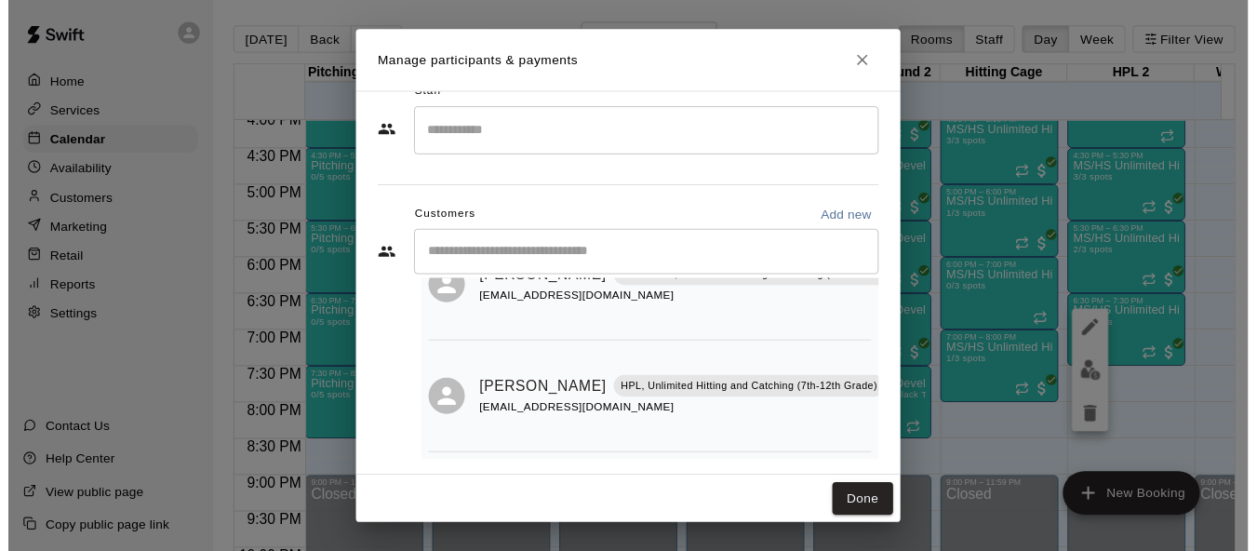
scroll to position [45, 0]
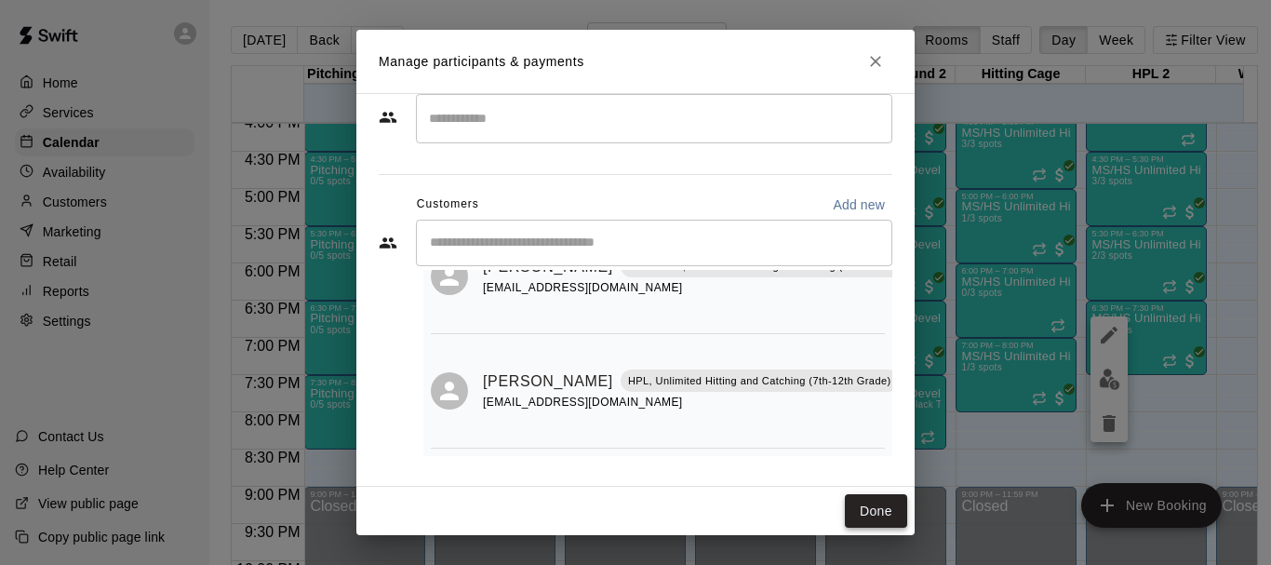
click at [867, 510] on button "Done" at bounding box center [876, 511] width 62 height 34
